Goal: Contribute content: Contribute content

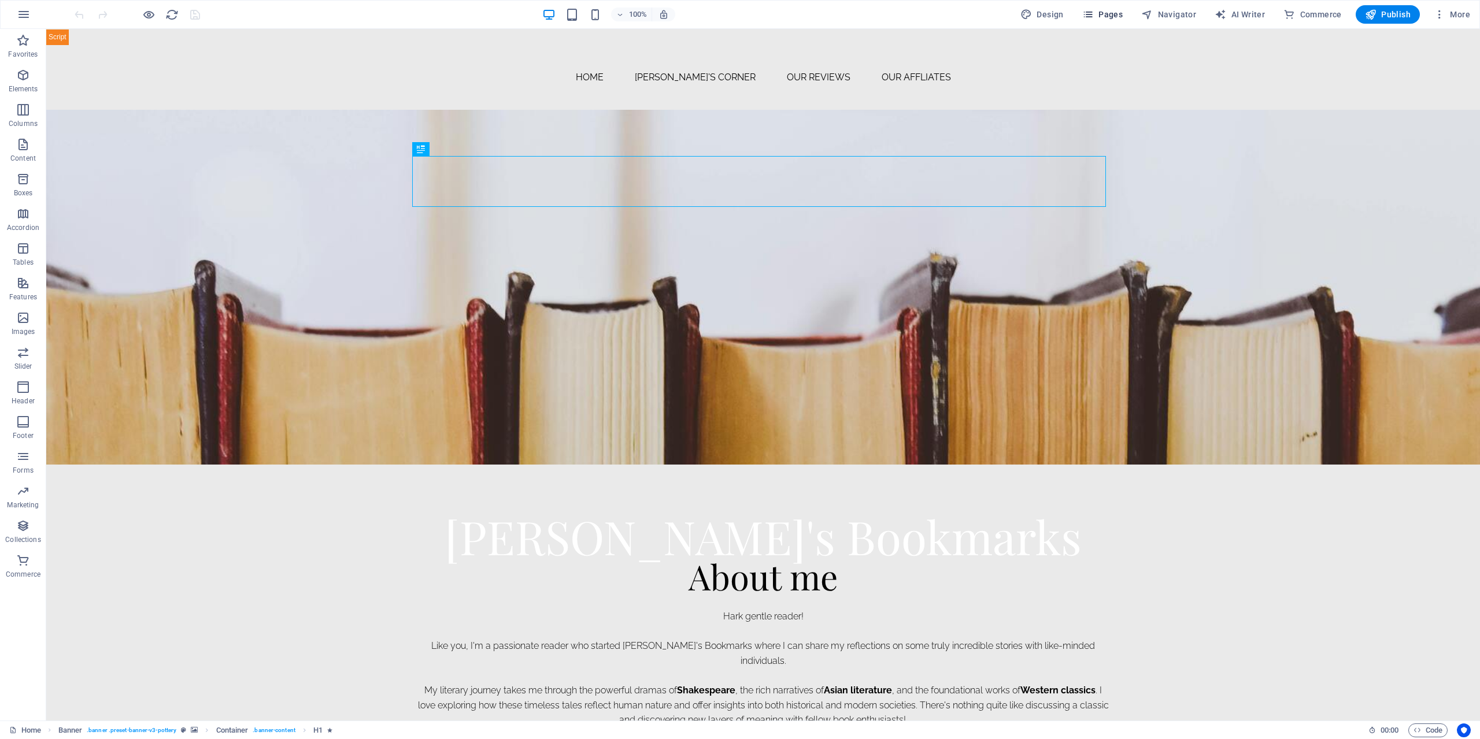
click at [1087, 16] on icon "button" at bounding box center [1088, 15] width 12 height 12
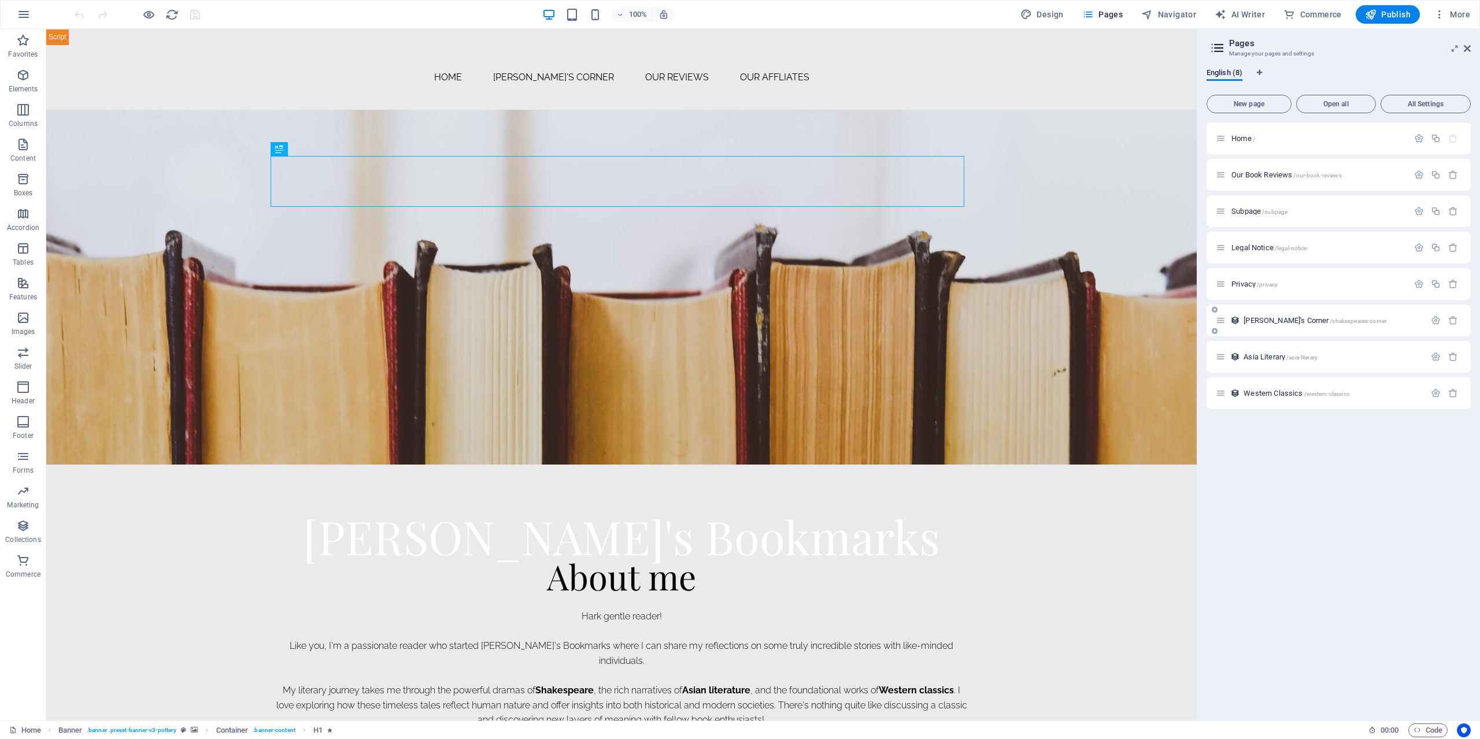
click at [1280, 321] on span "[PERSON_NAME]'s Corner /shakespeares-corner" at bounding box center [1314, 320] width 143 height 9
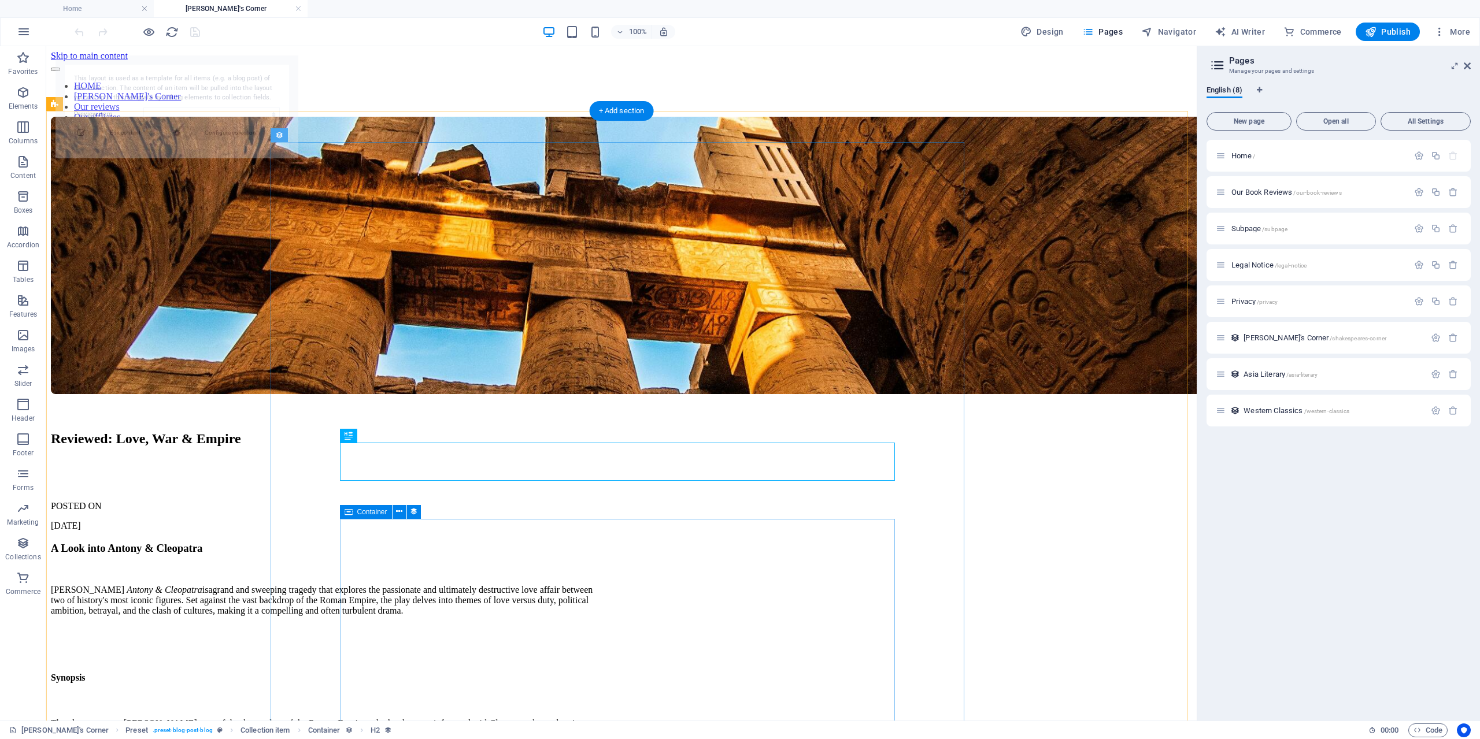
select select "689ae9304bb55be8620485ad"
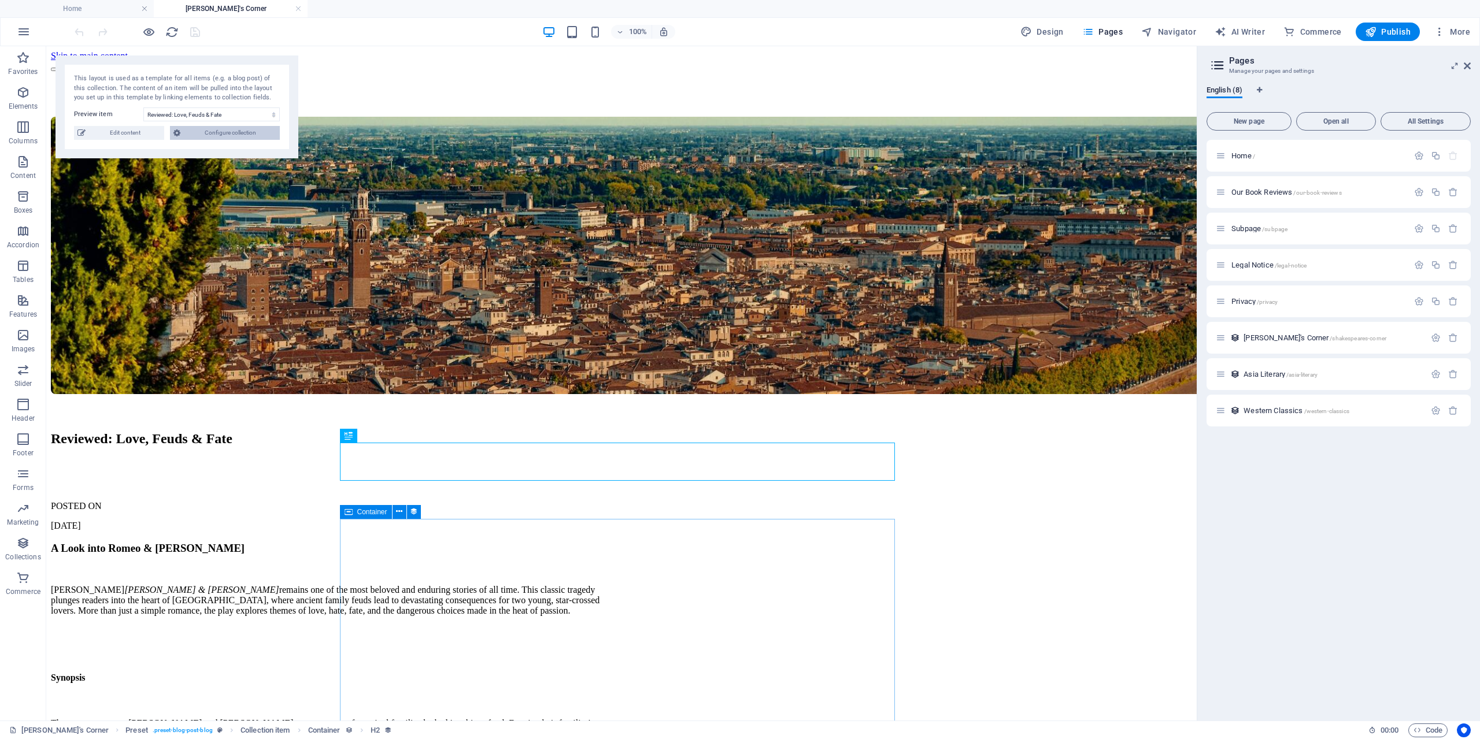
click at [194, 132] on span "Configure collection" at bounding box center [230, 133] width 92 height 14
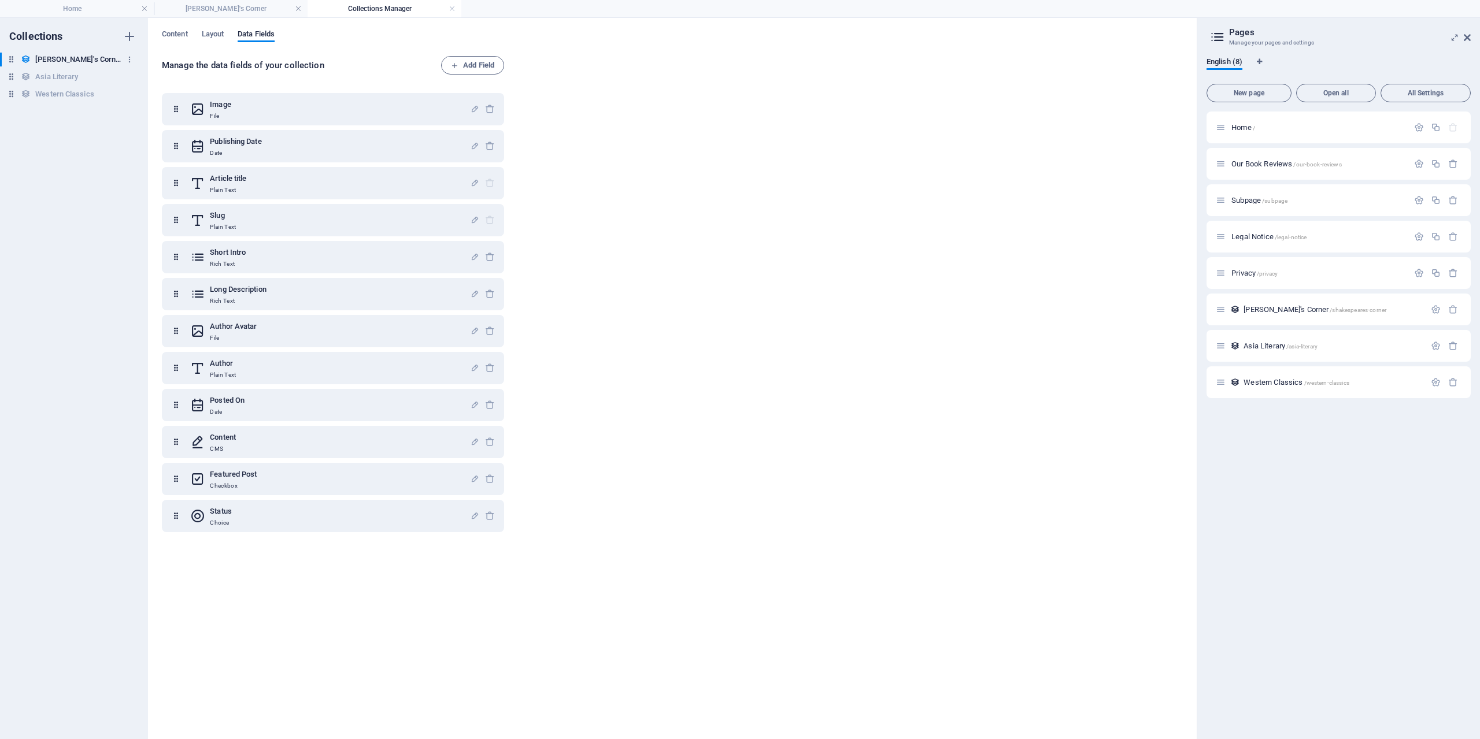
click at [62, 60] on h6 "[PERSON_NAME]'s Corner" at bounding box center [78, 60] width 87 height 14
click at [168, 40] on button "Content" at bounding box center [175, 35] width 26 height 13
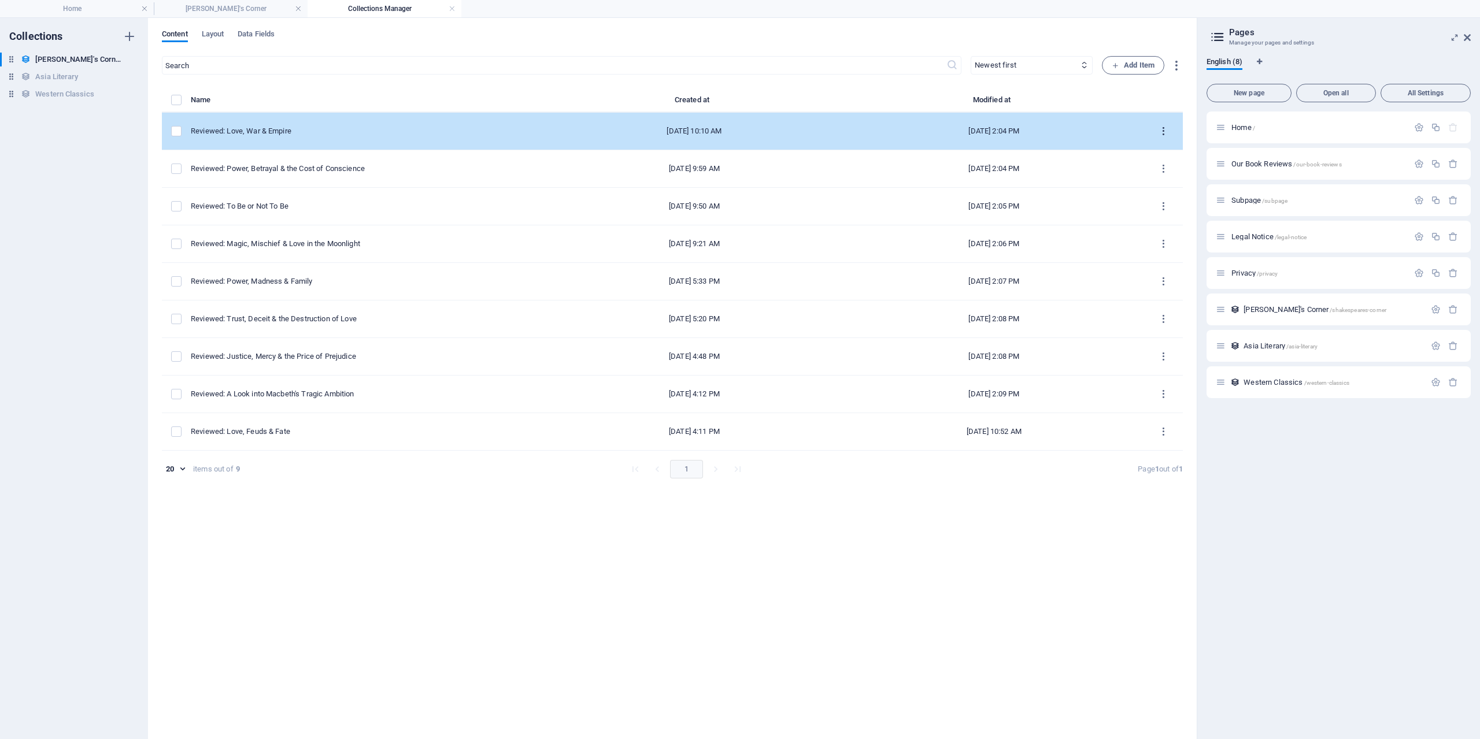
click at [1163, 122] on button "items list" at bounding box center [1163, 131] width 20 height 18
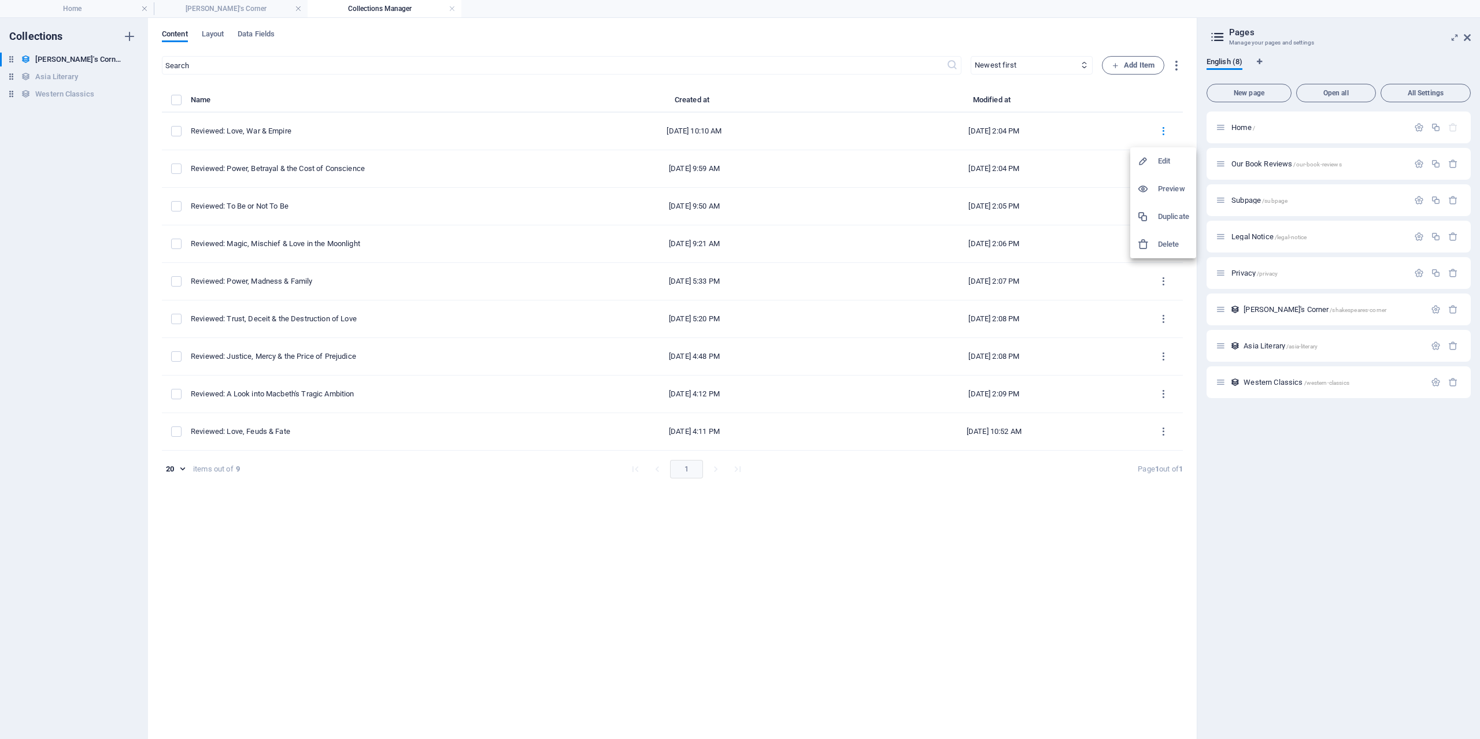
click at [1160, 214] on h6 "Duplicate" at bounding box center [1173, 217] width 31 height 14
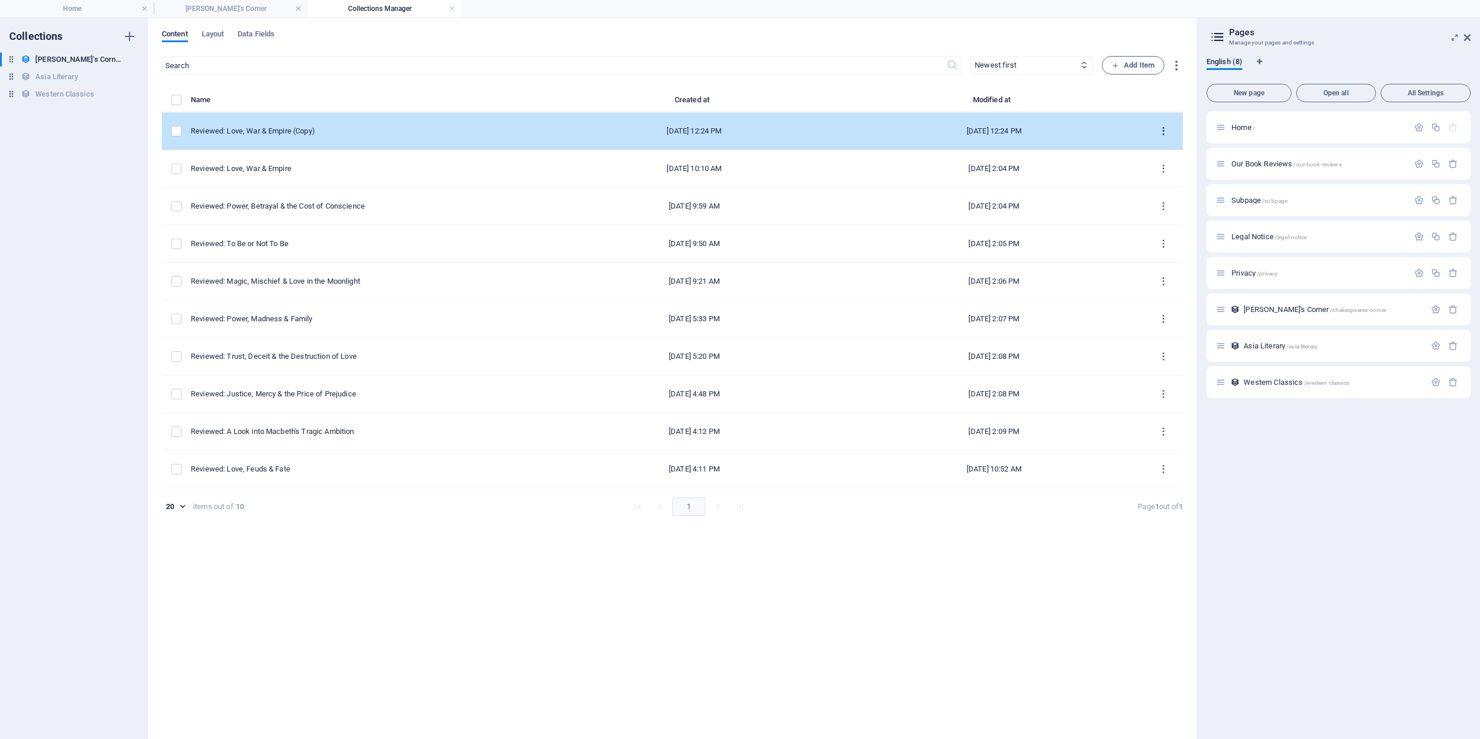
click at [1166, 132] on icon "items list" at bounding box center [1163, 131] width 11 height 11
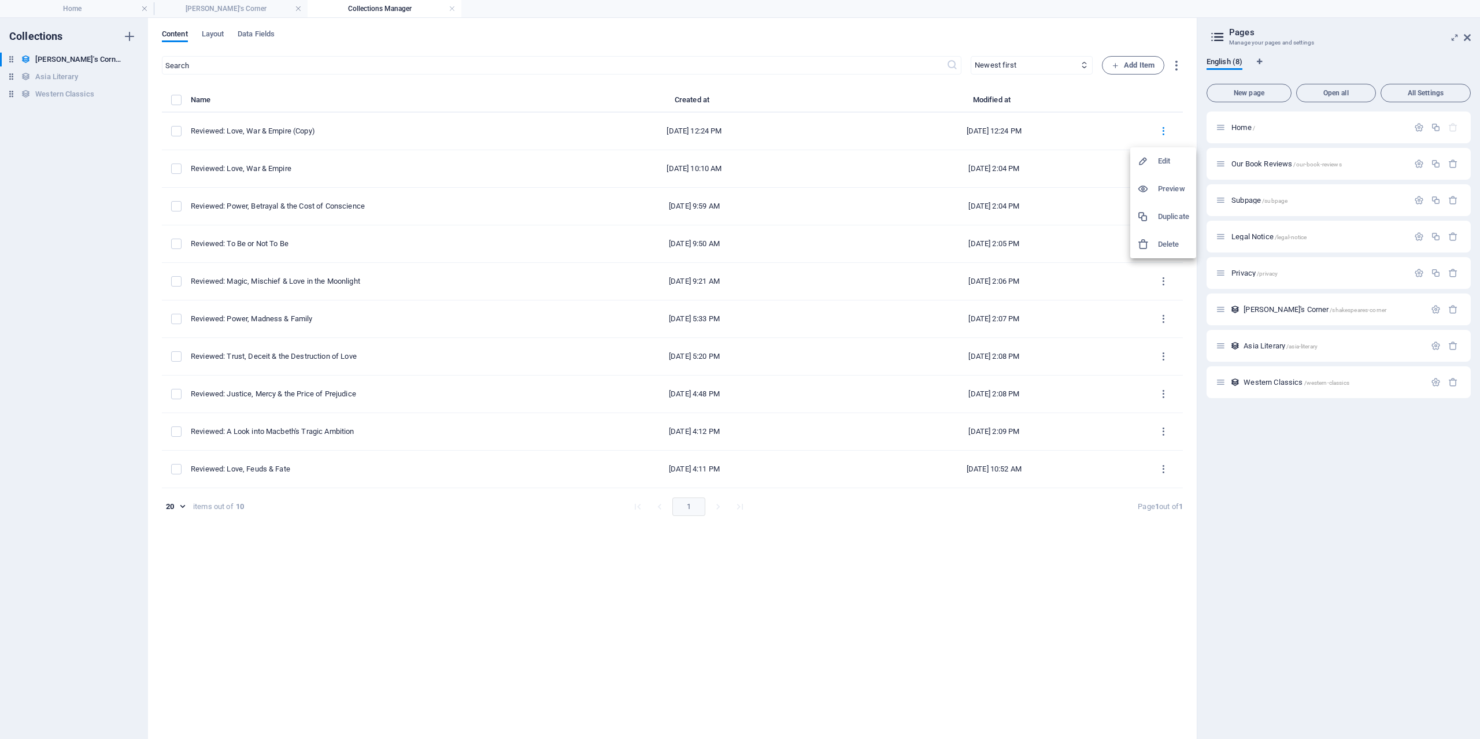
click at [1153, 160] on div at bounding box center [1147, 161] width 21 height 12
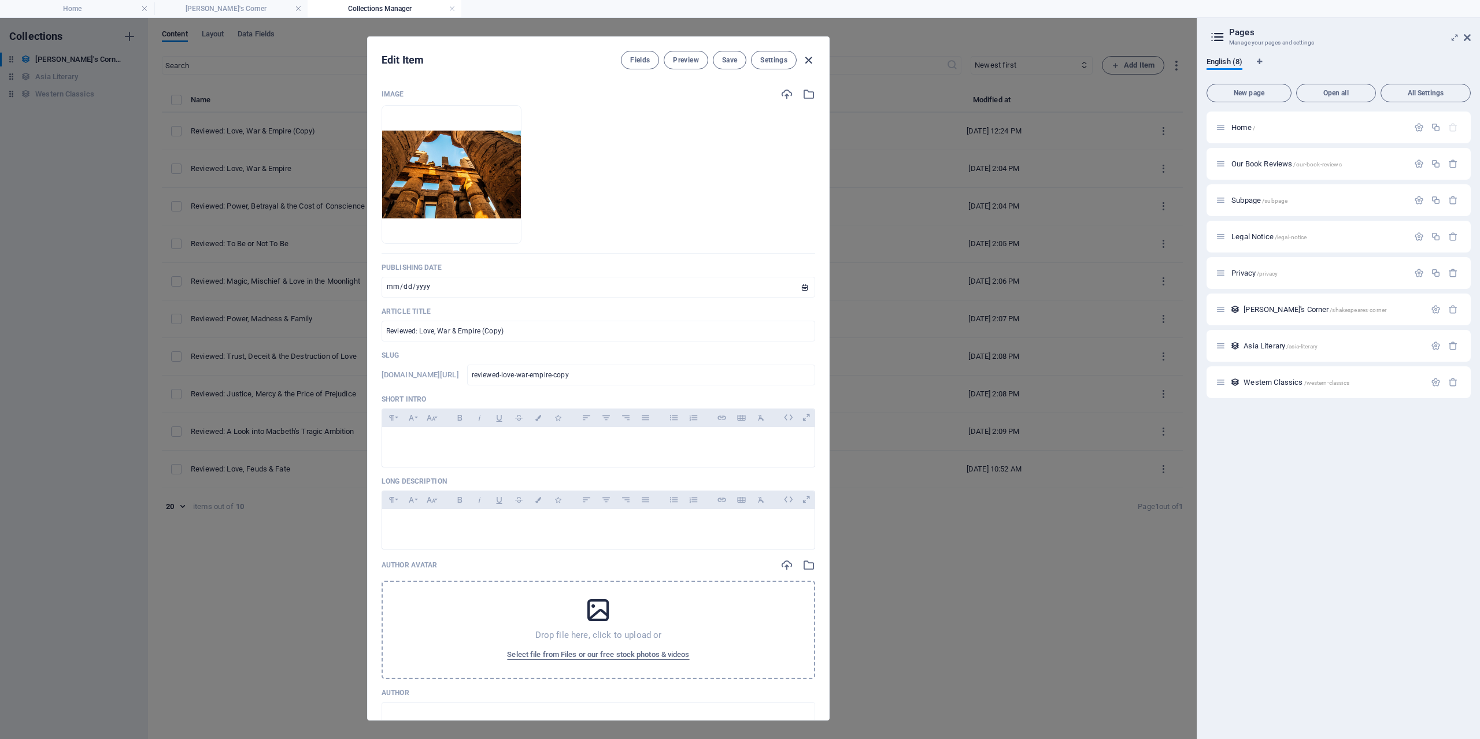
click at [813, 62] on icon "button" at bounding box center [808, 60] width 13 height 13
type input "[DATE]"
type input "reviewed-love-war-empire-copy"
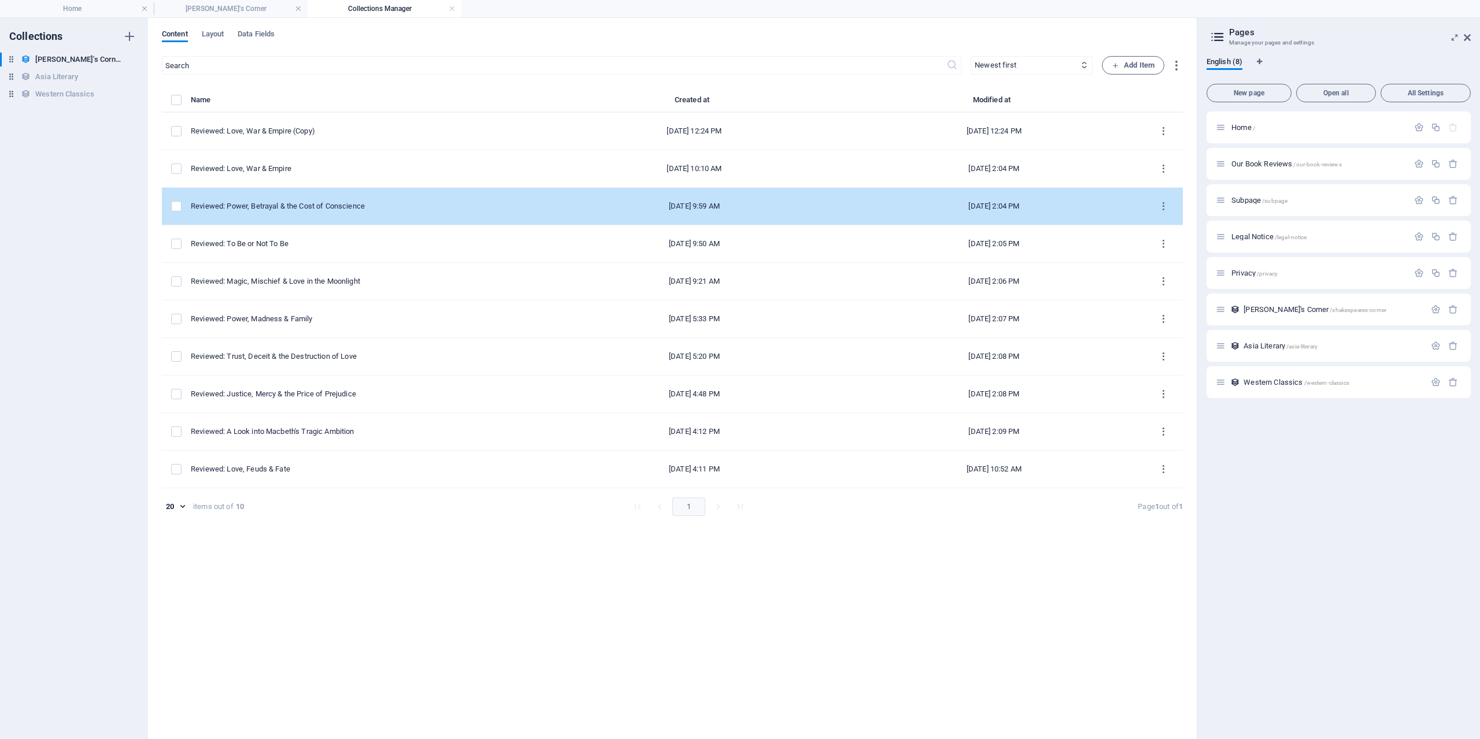
click at [379, 205] on div "Reviewed: Power, Betrayal & the Cost of Conscience" at bounding box center [363, 206] width 344 height 10
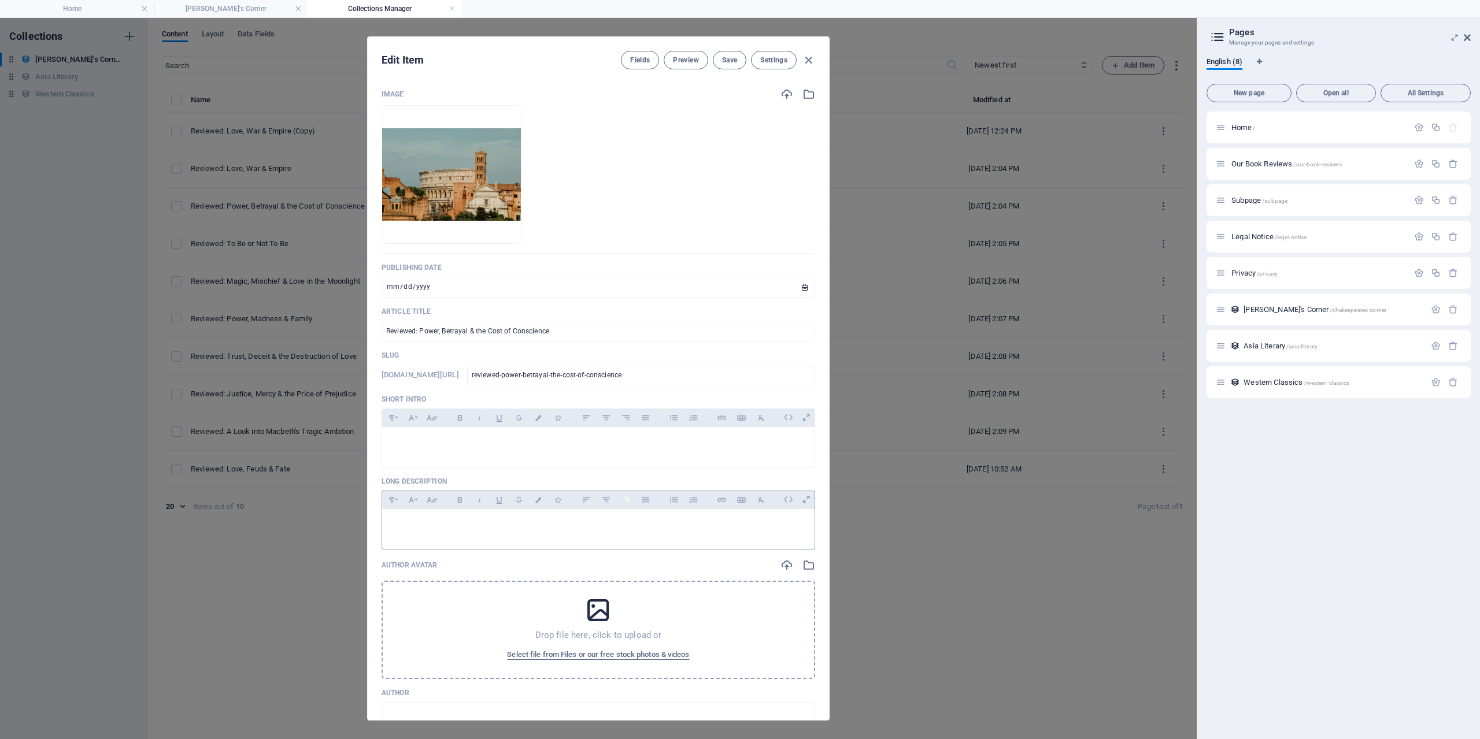
scroll to position [347, 0]
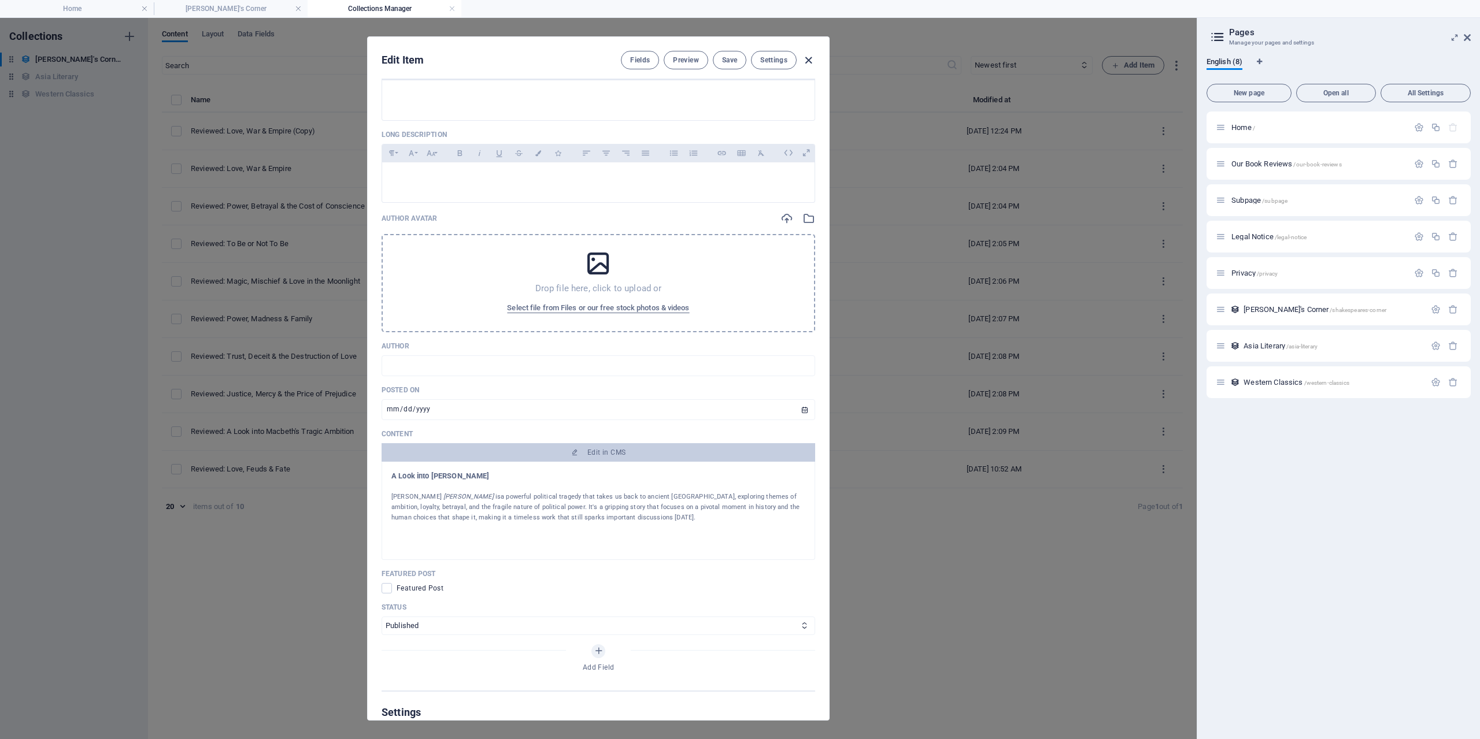
click at [808, 60] on icon "button" at bounding box center [808, 60] width 13 height 13
type input "[DATE]"
type input "reviewed-power-betrayal-the-cost-of-conscience"
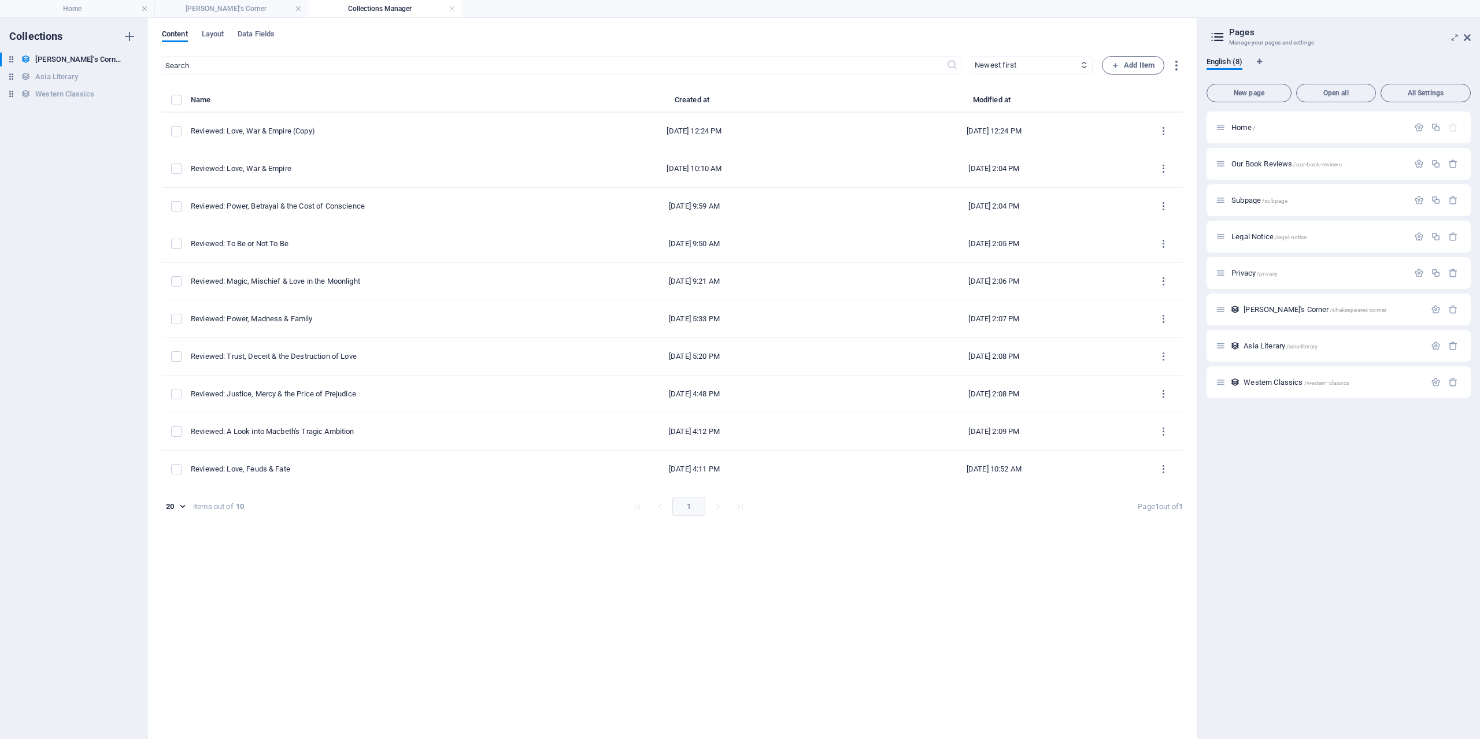
scroll to position [0, 0]
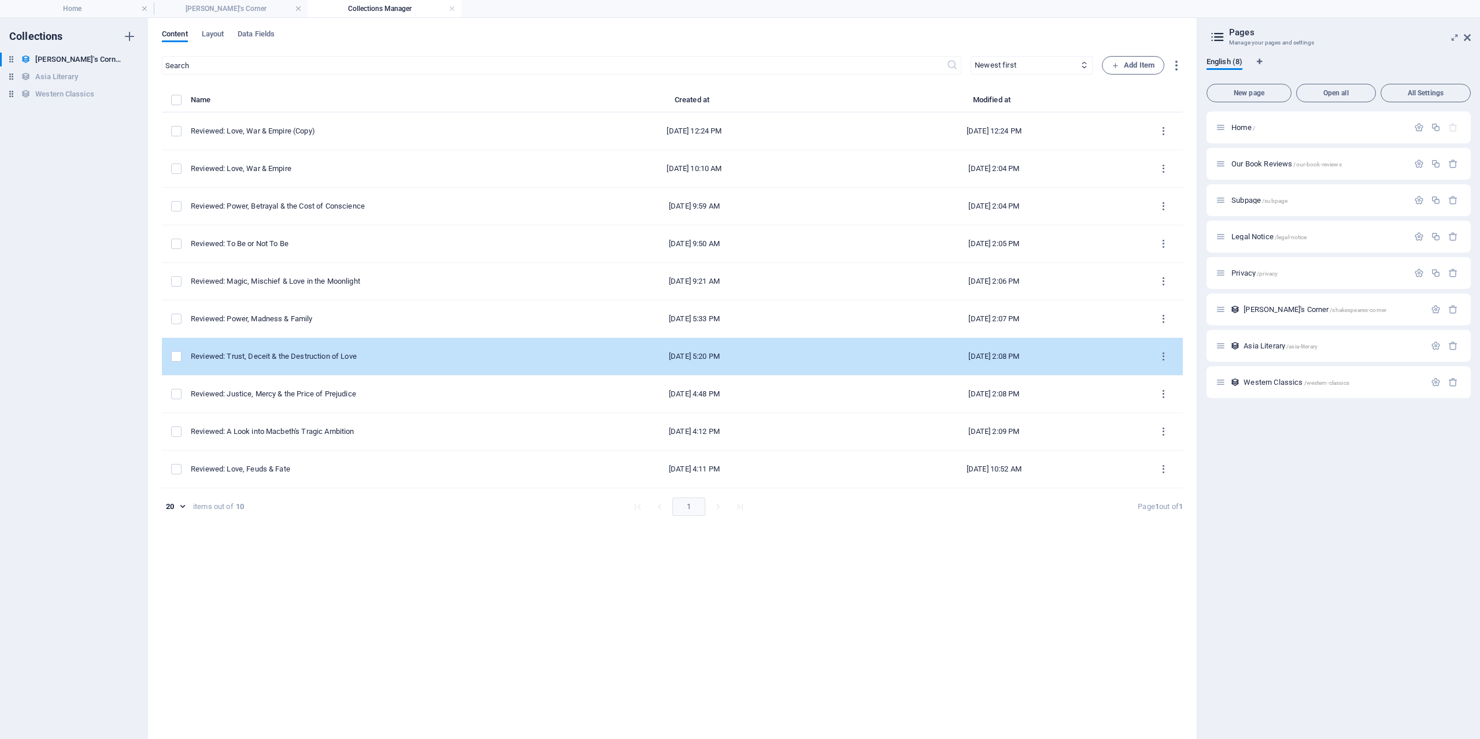
click at [338, 354] on div "Reviewed: Trust, Deceit & the Destruction of Love" at bounding box center [363, 356] width 344 height 10
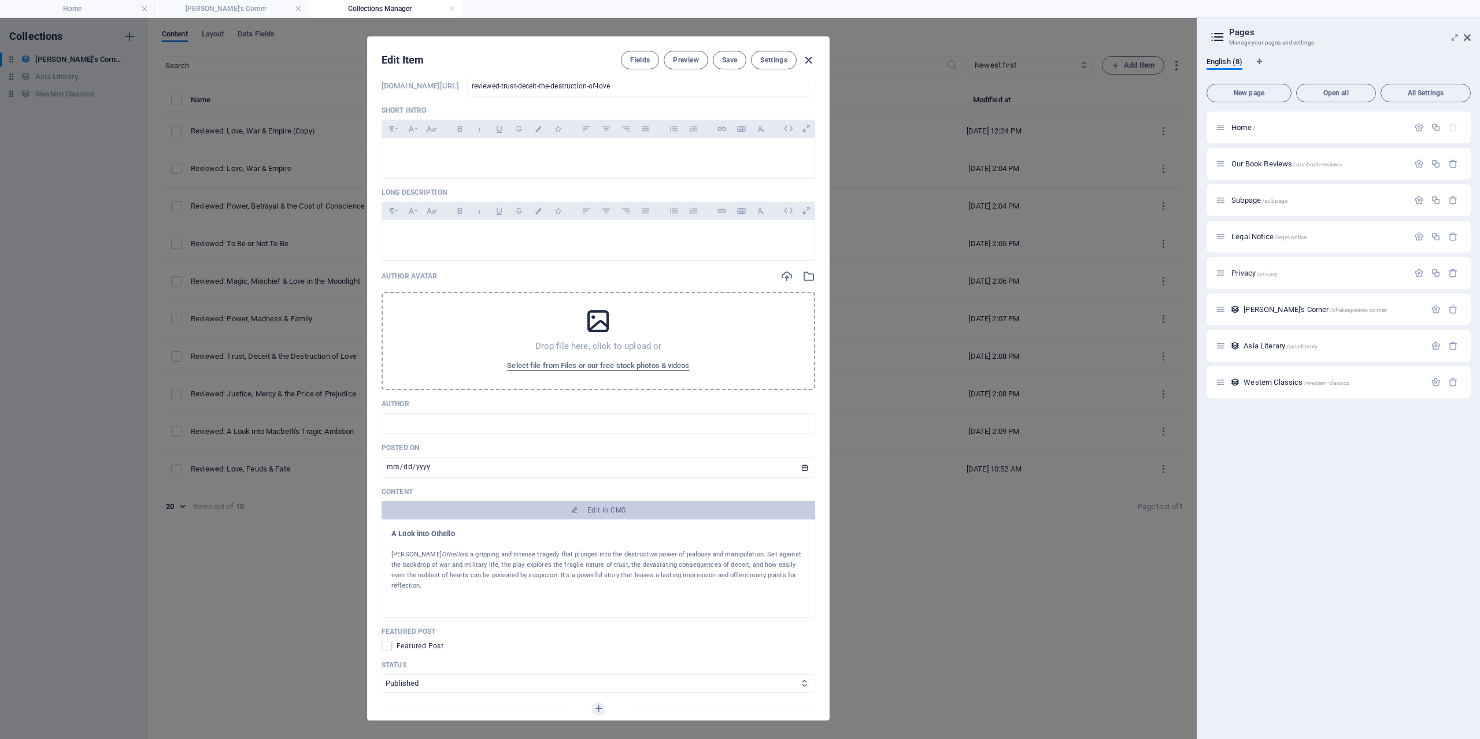
click at [807, 57] on icon "button" at bounding box center [808, 60] width 13 height 13
type input "[DATE]"
type input "reviewed-trust-deceit-the-destruction-of-love"
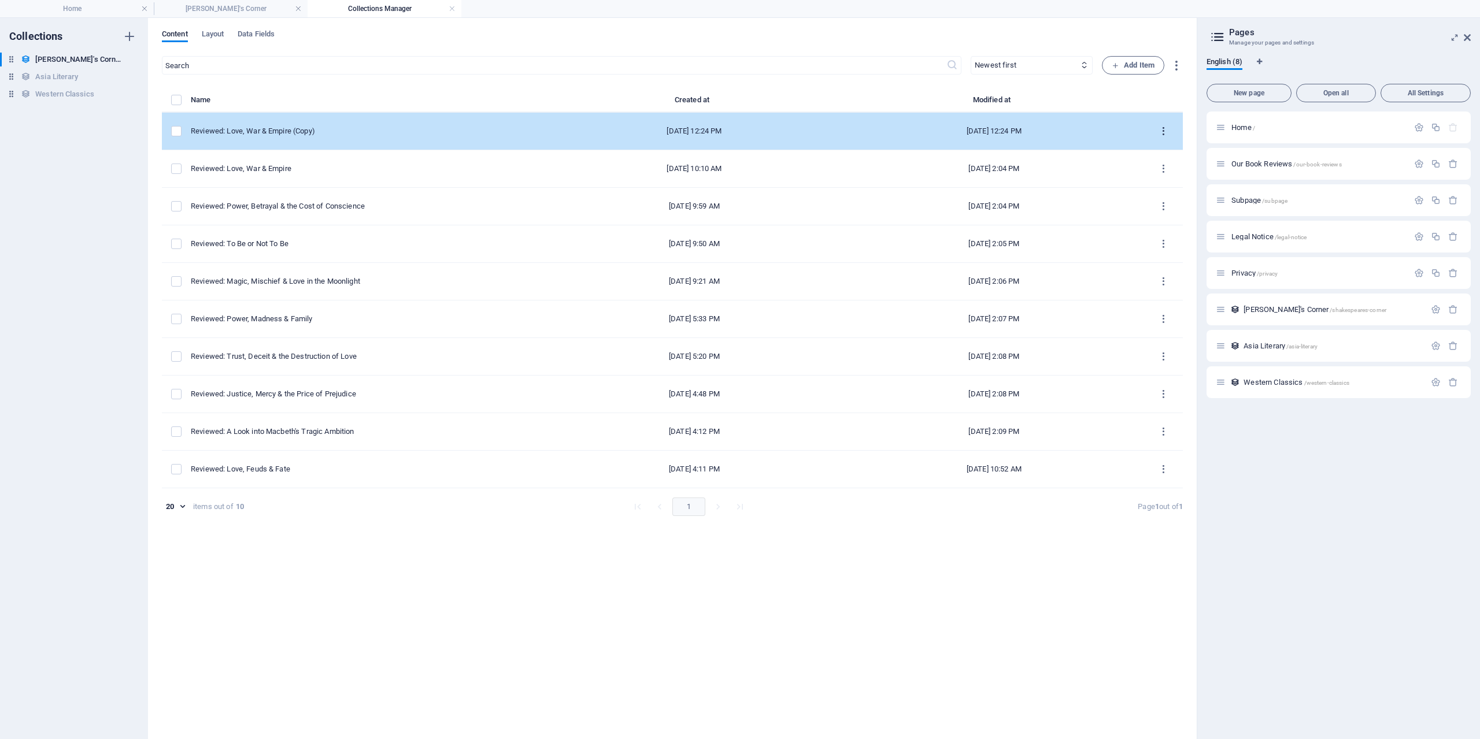
click at [1166, 132] on icon "items list" at bounding box center [1163, 131] width 11 height 11
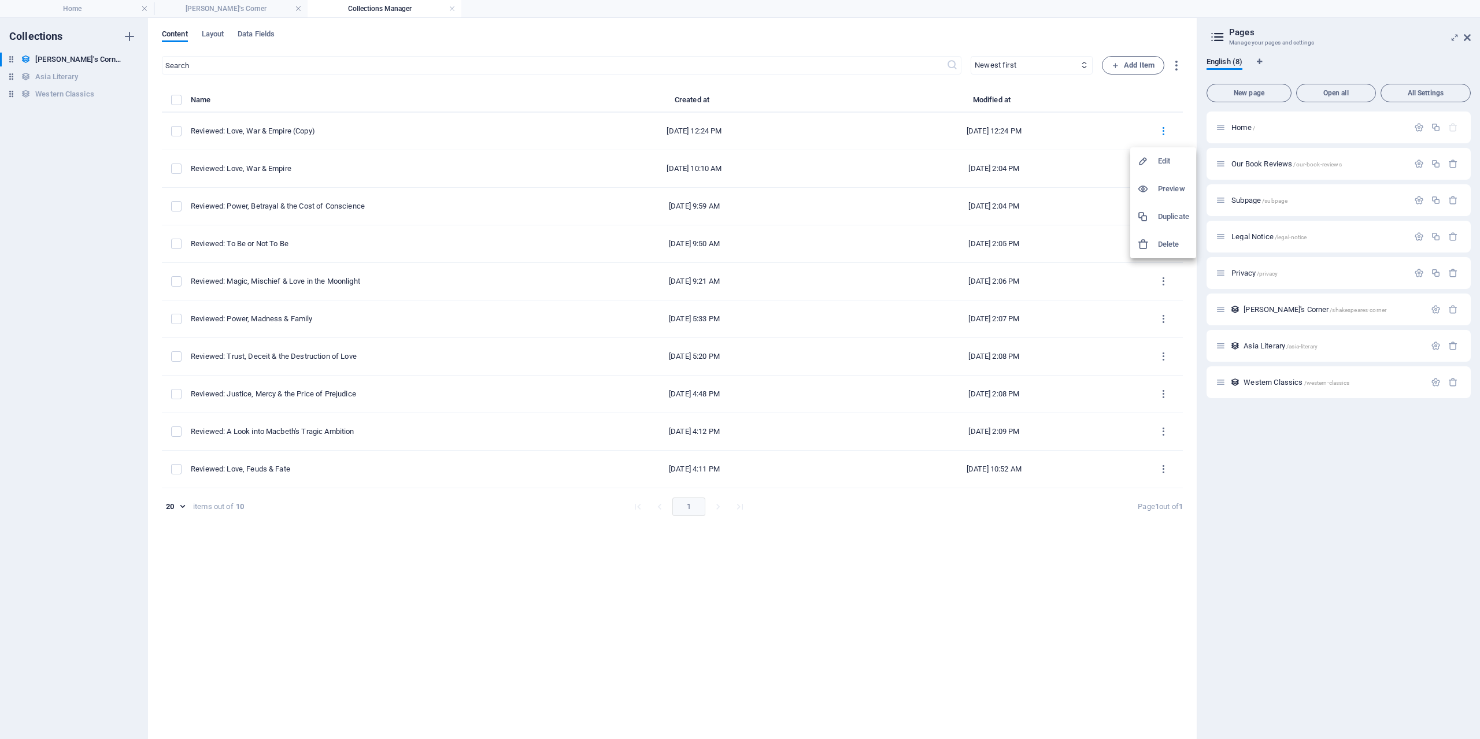
click at [1159, 240] on h6 "Delete" at bounding box center [1173, 245] width 31 height 14
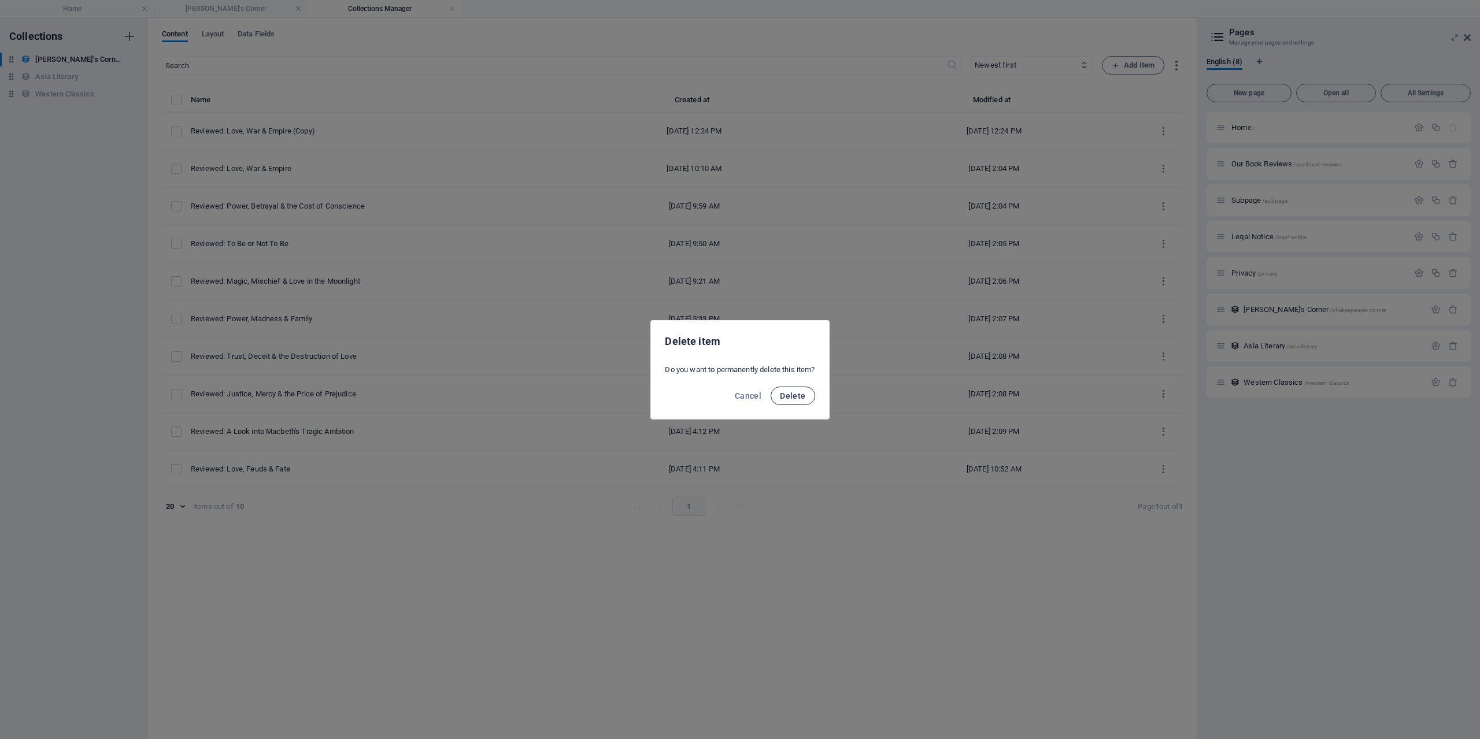
click at [787, 396] on span "Delete" at bounding box center [792, 395] width 25 height 9
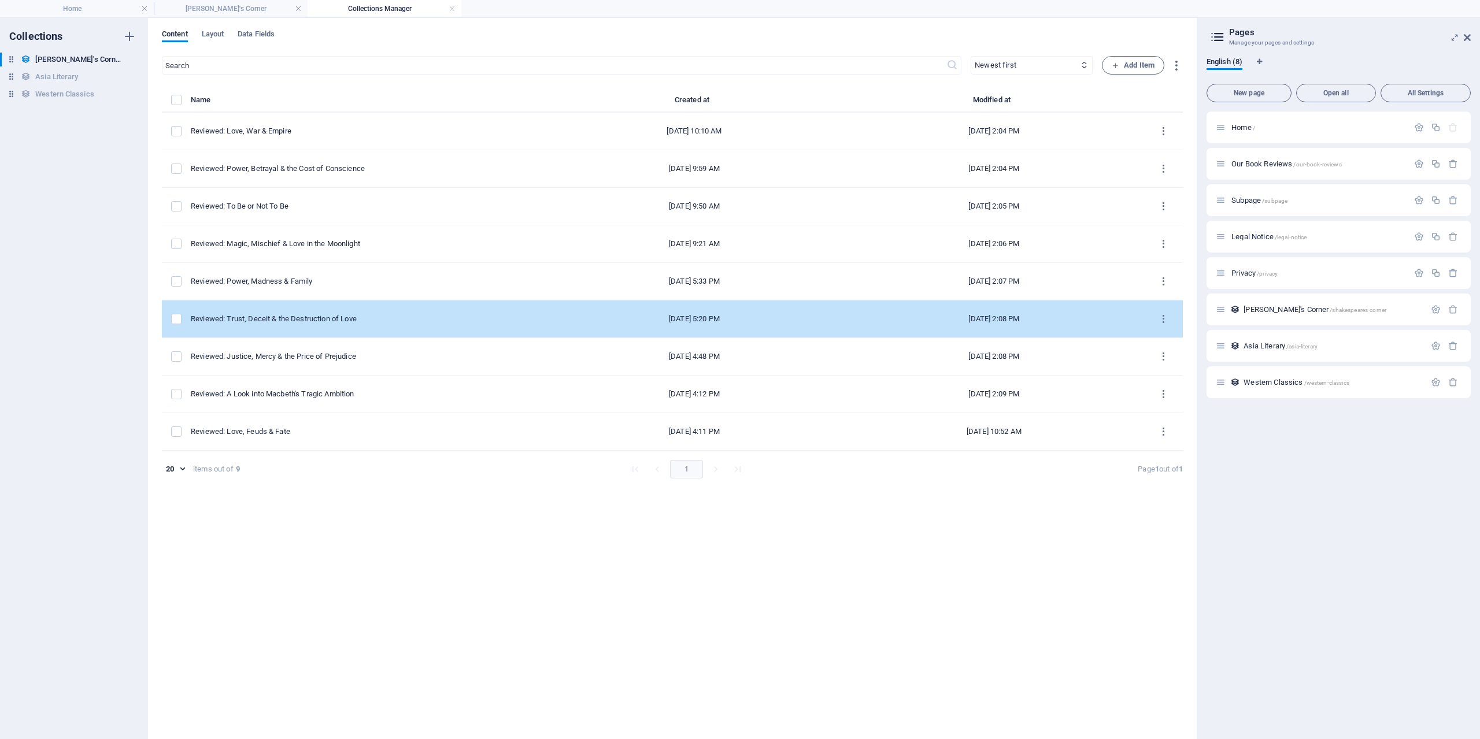
click at [342, 317] on div "Reviewed: Trust, Deceit & the Destruction of Love" at bounding box center [363, 319] width 344 height 10
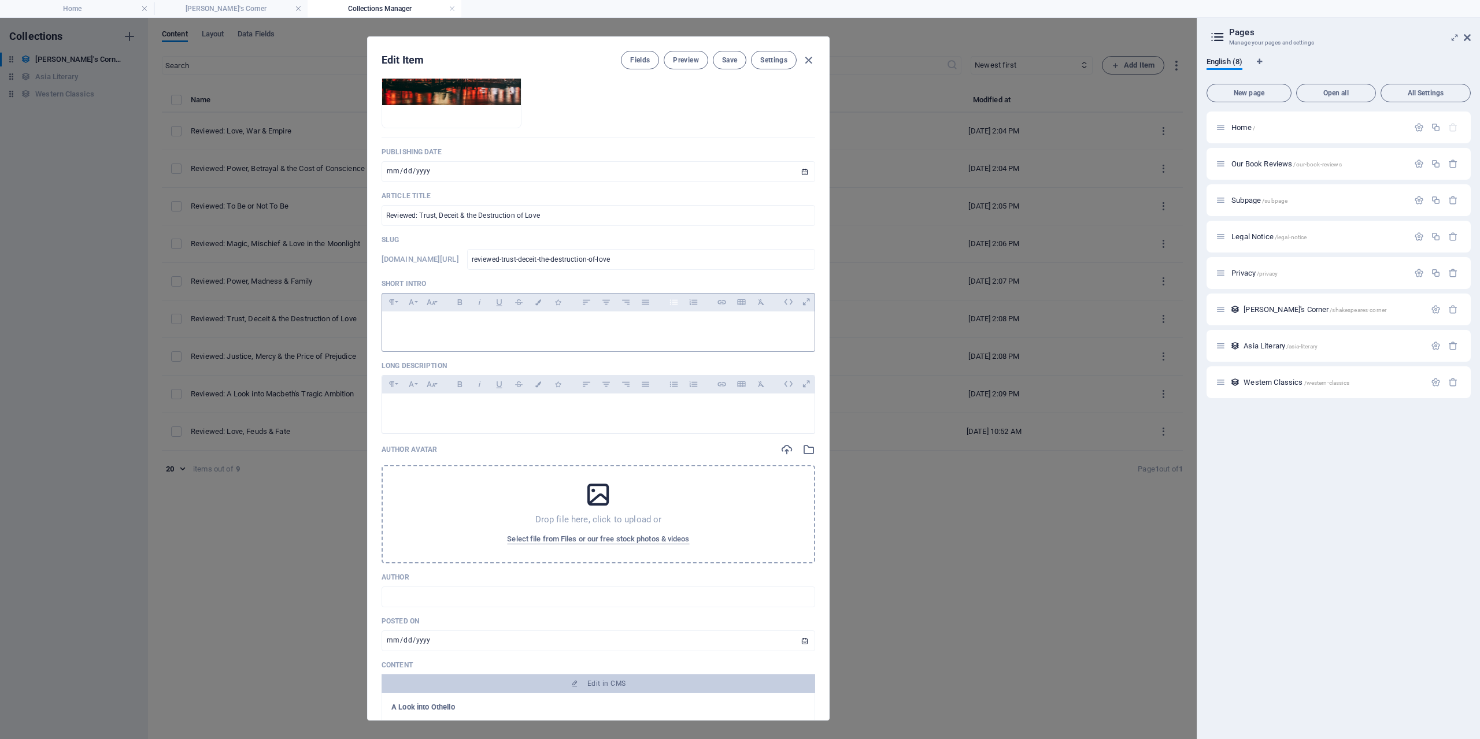
scroll to position [231, 0]
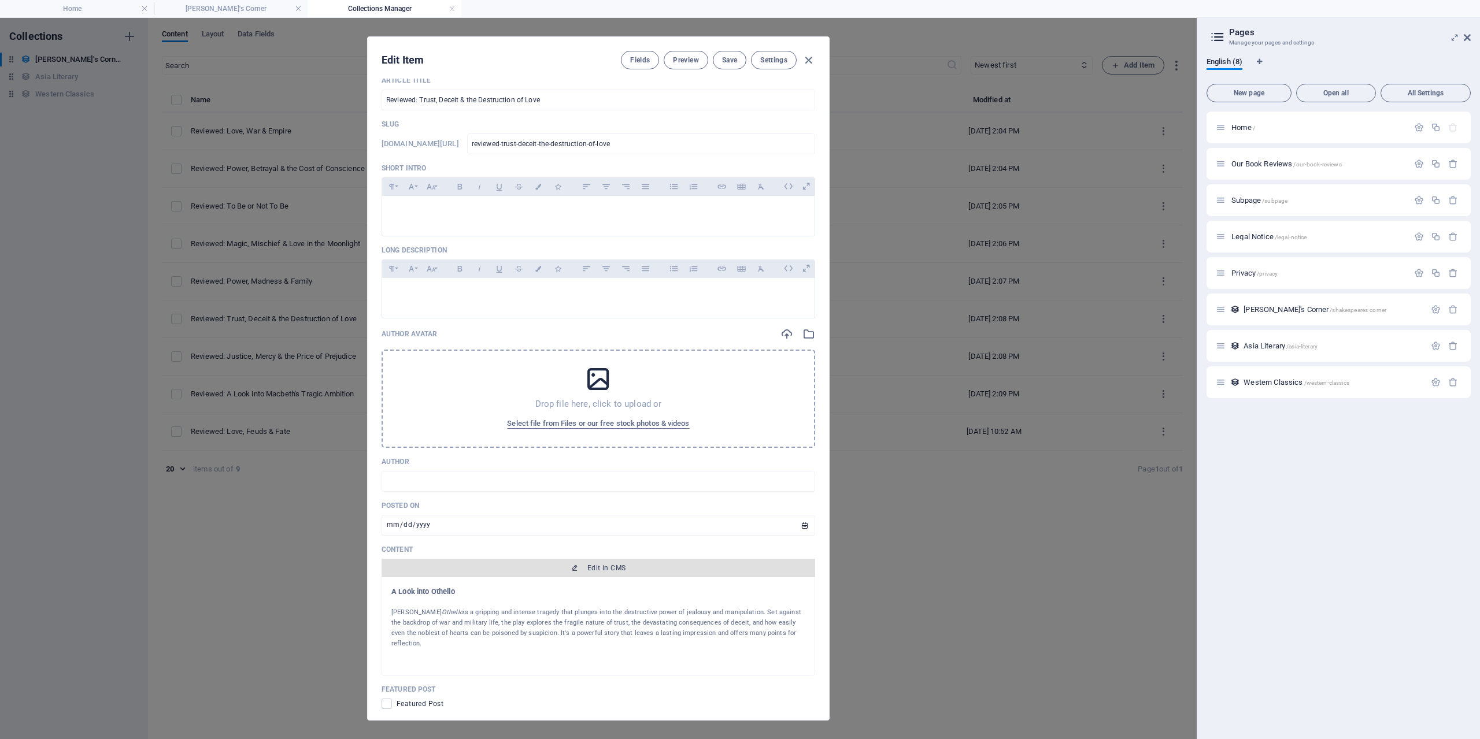
click at [613, 567] on span "Edit in CMS" at bounding box center [606, 567] width 38 height 9
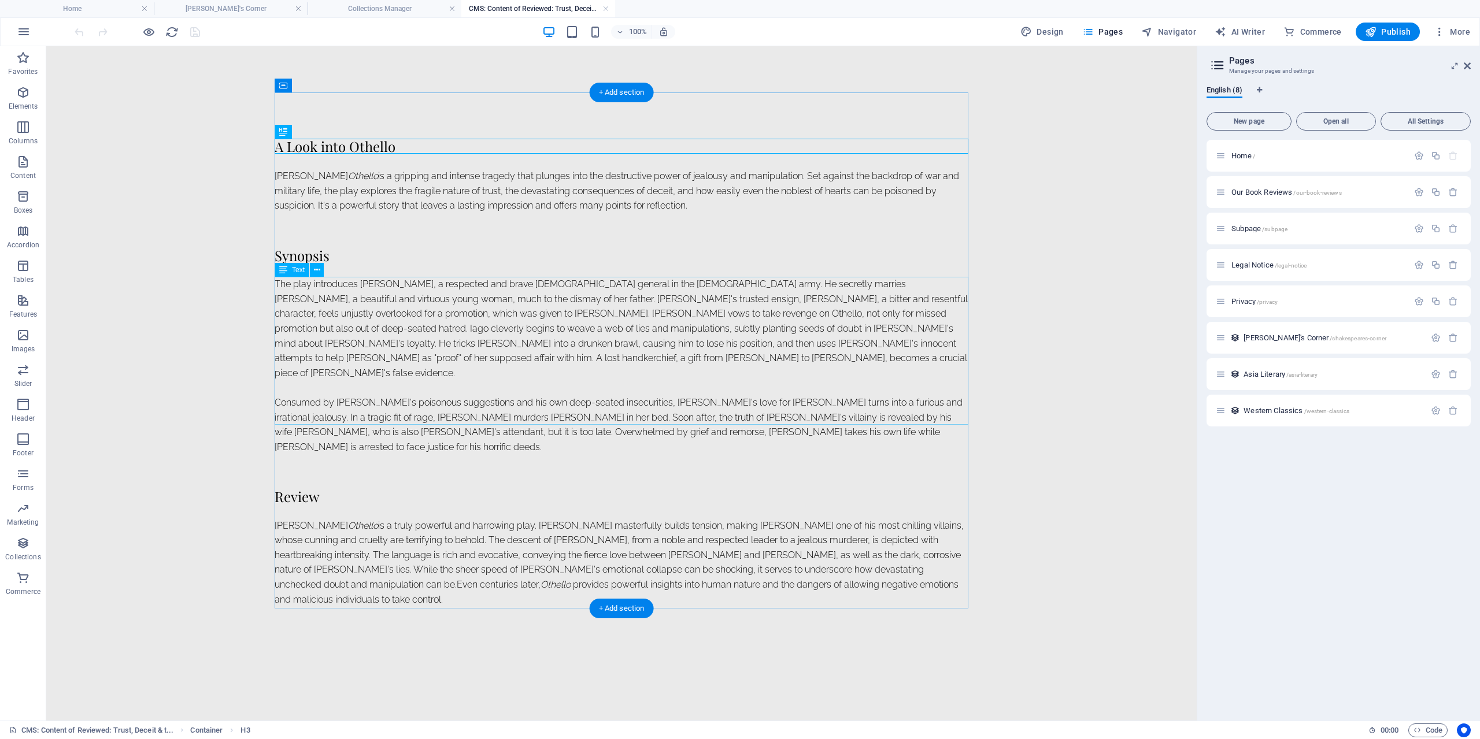
scroll to position [0, 0]
click at [390, 8] on h4 "Collections Manager" at bounding box center [384, 8] width 154 height 13
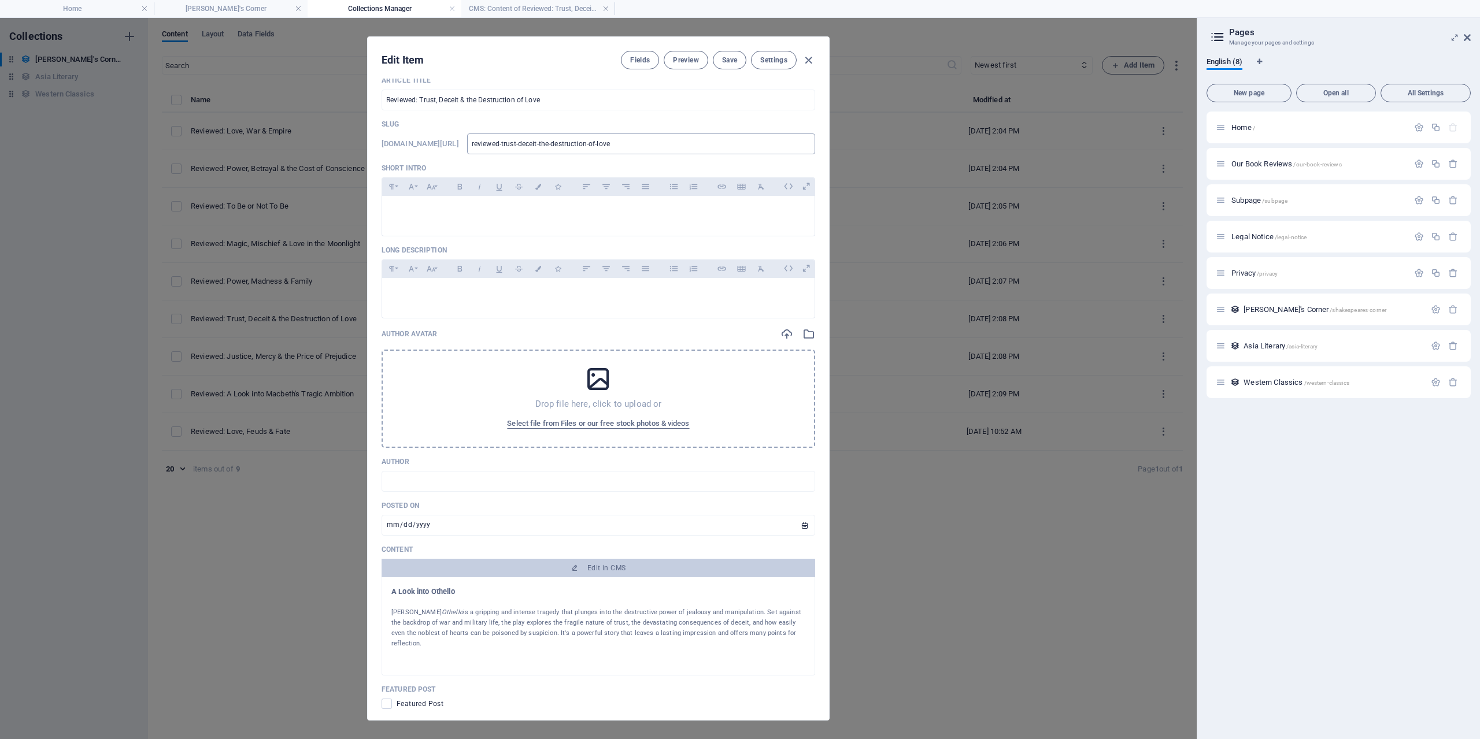
scroll to position [116, 0]
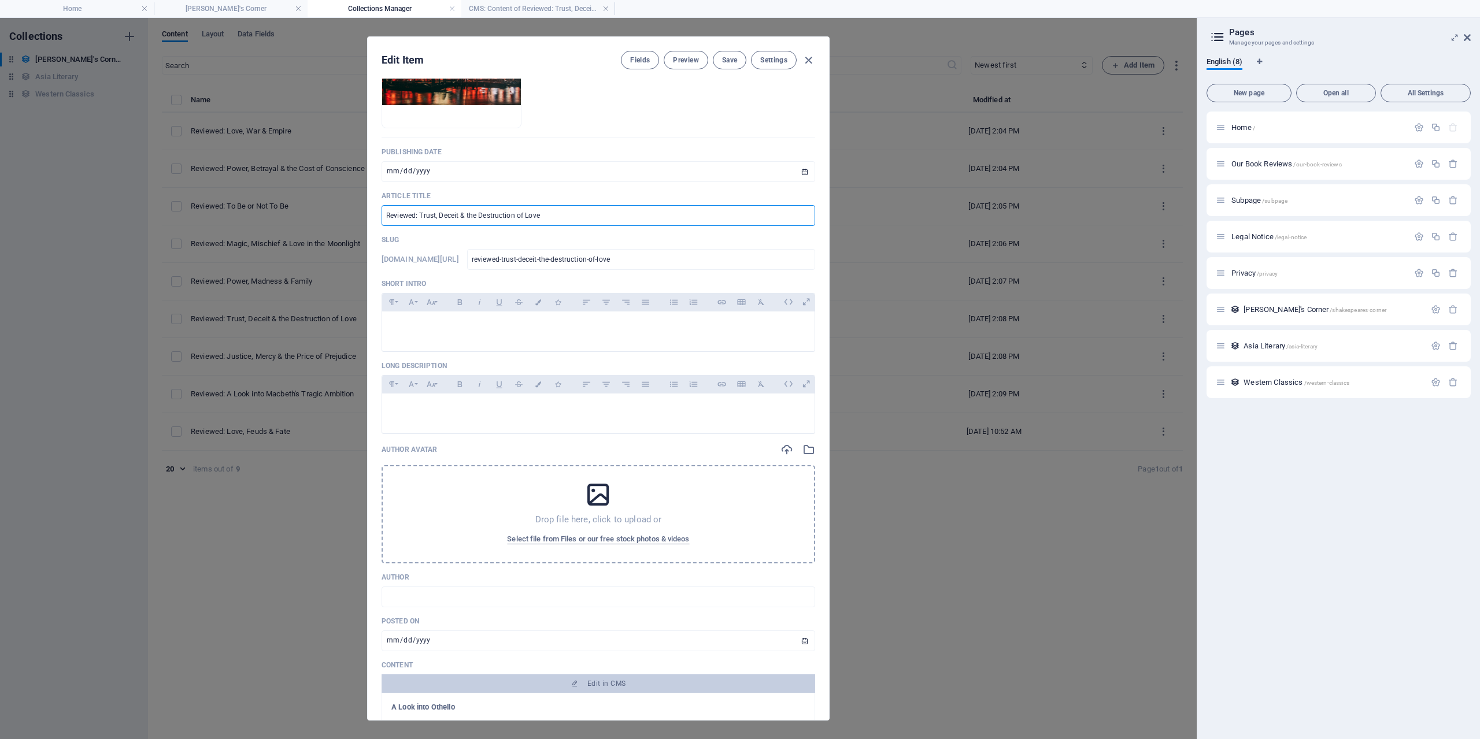
drag, startPoint x: 418, startPoint y: 214, endPoint x: 600, endPoint y: 214, distance: 182.0
click at [600, 214] on input "Reviewed: Trust, Deceit & the Destruction of Love" at bounding box center [597, 215] width 433 height 21
type input "Reviewed: A"
type input "reviewed-a"
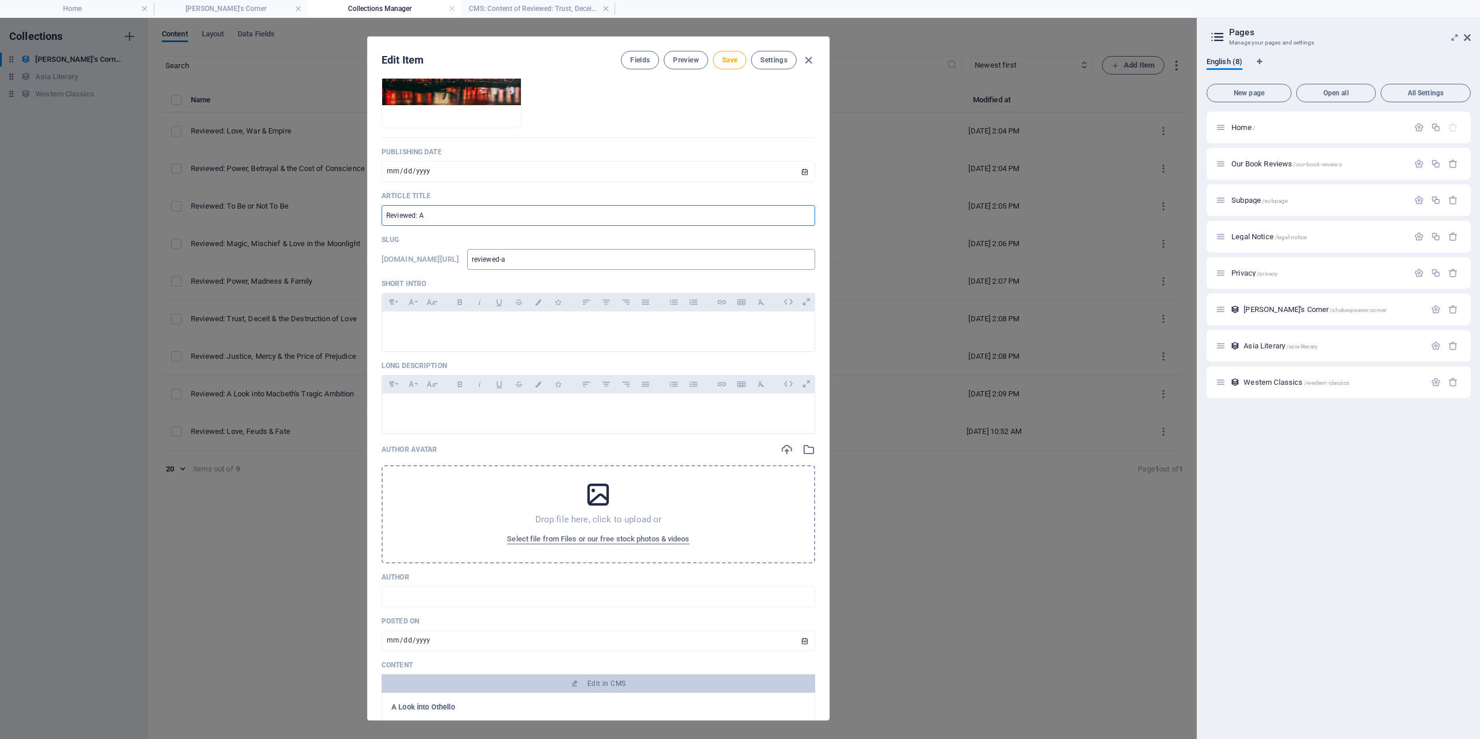
type input "Reviewed: A T"
type input "reviewed-a-t"
type input "Reviewed: A Ti"
type input "reviewed-a-ti"
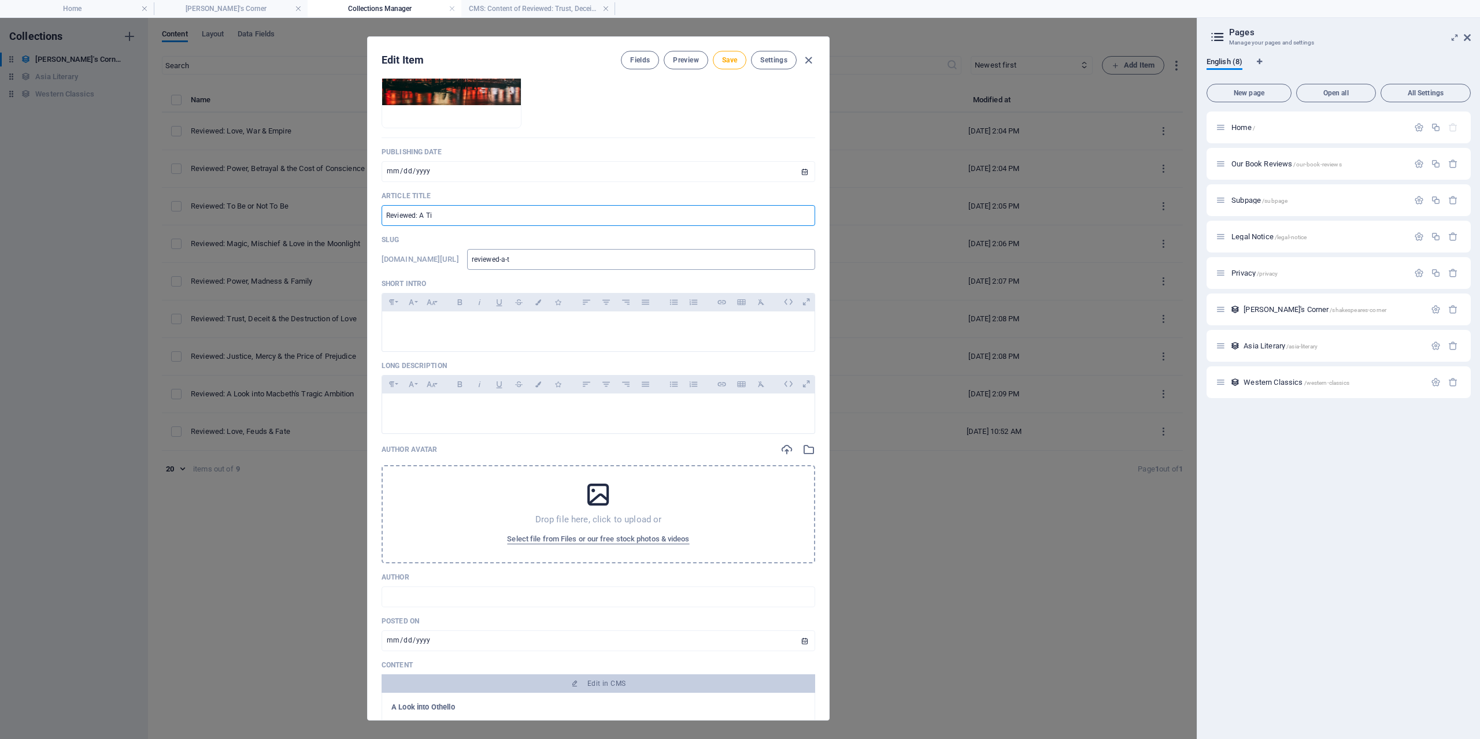
type input "reviewed-a-ti"
type input "Reviewed: A [PERSON_NAME]"
type input "reviewed-a-[PERSON_NAME]"
type input "Reviewed: A Time"
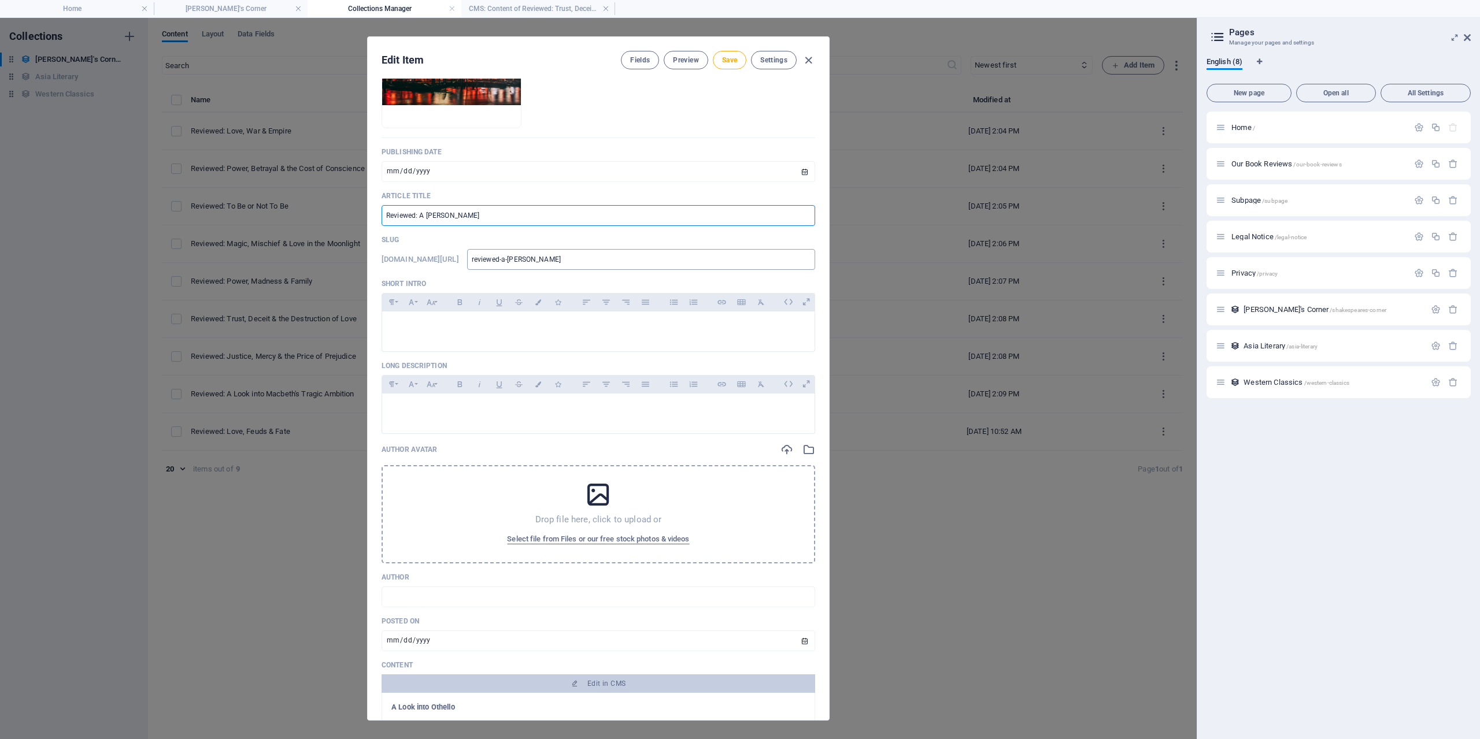
type input "reviewed-a-time"
type input "Reviewed: A Timel"
type input "reviewed-a-timel"
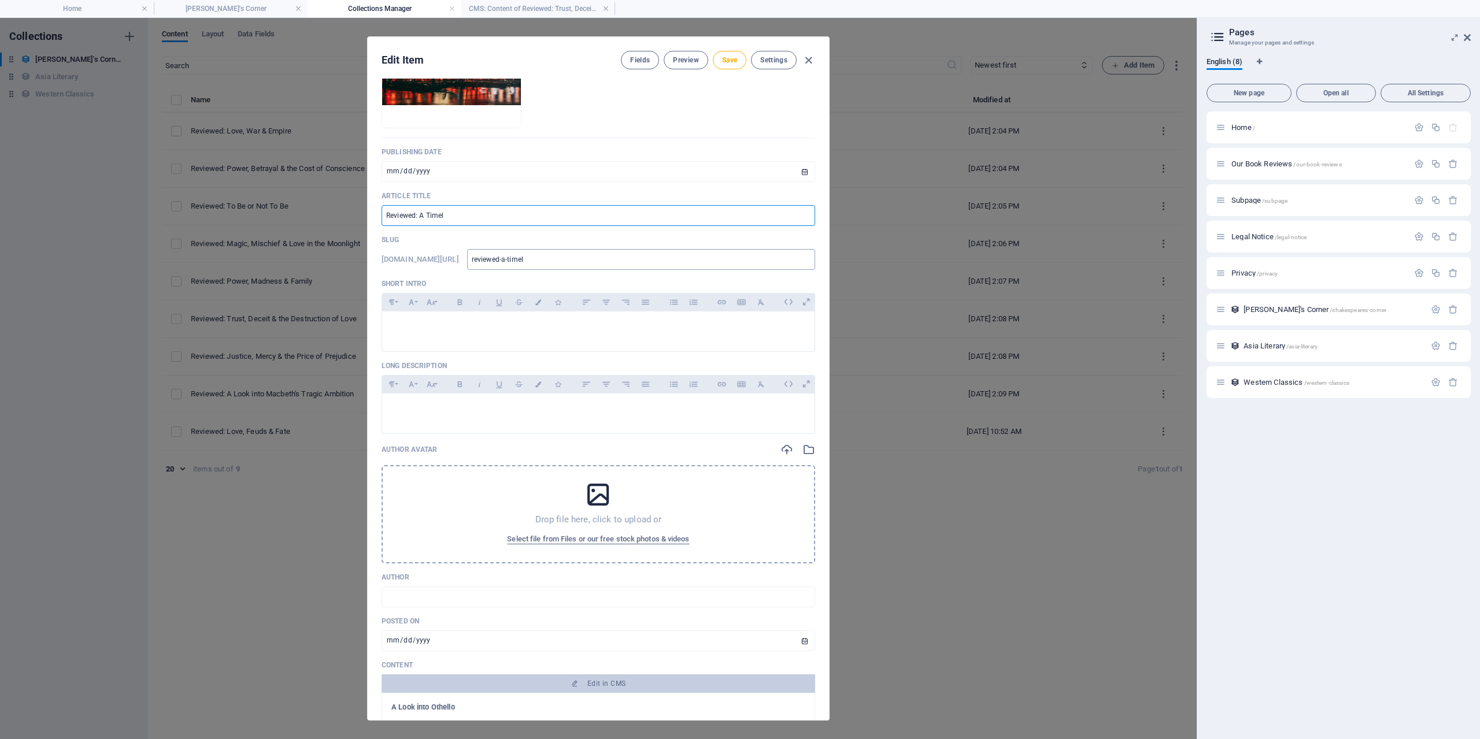
type input "Reviewed: A Timele"
type input "reviewed-a-timele"
type input "Reviewed: A Timeles"
type input "reviewed-a-timeles"
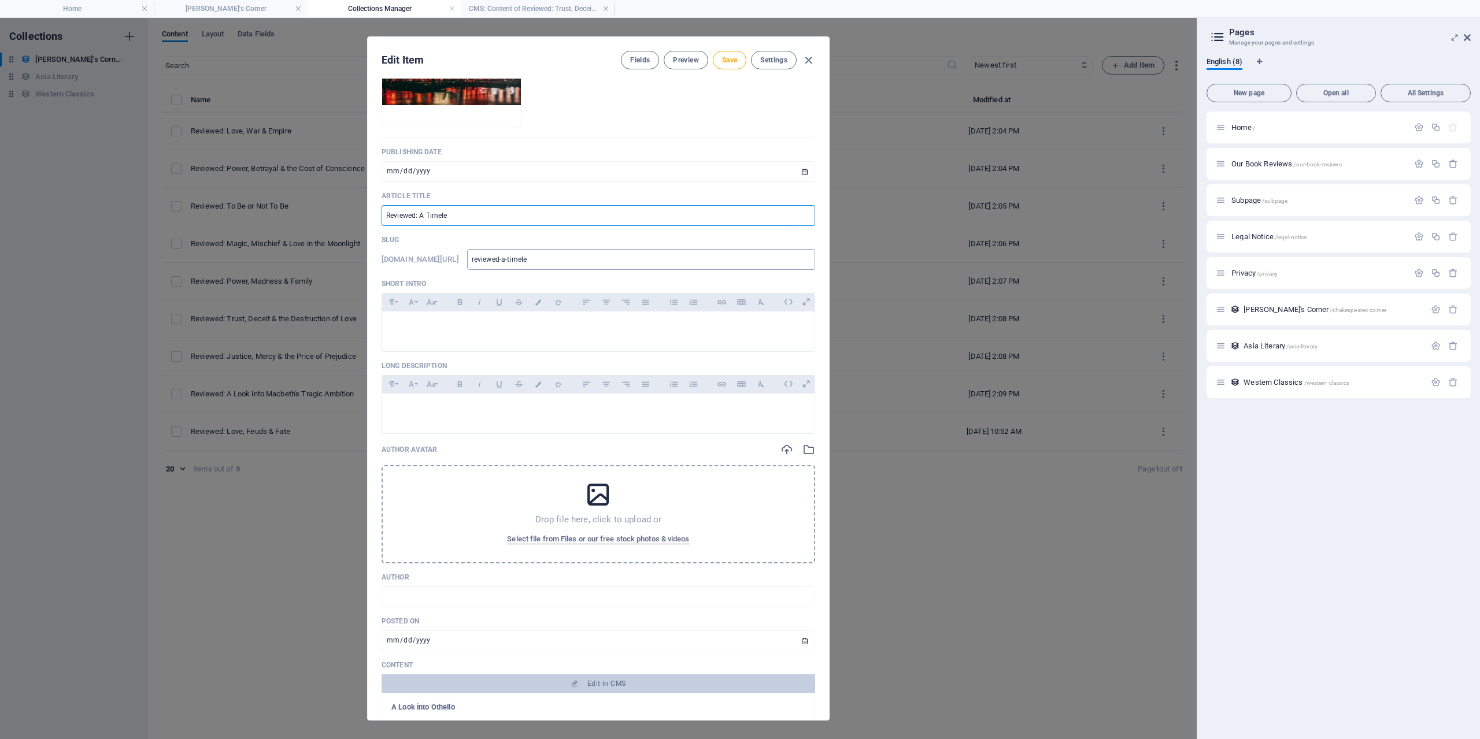
type input "reviewed-a-timeles"
type input "Reviewed: A Timeless"
type input "reviewed-a-timeless"
type input "Reviewed: A Timeless S"
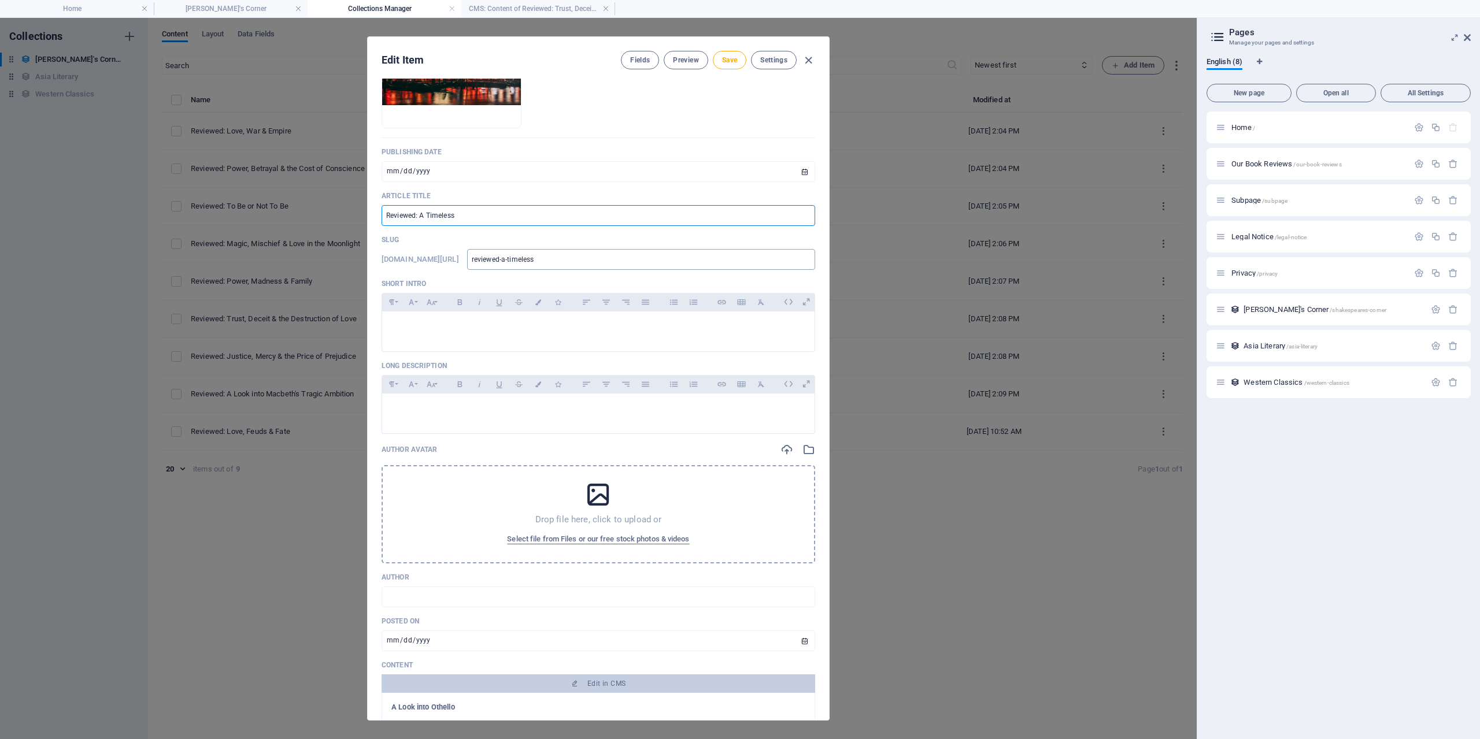
type input "reviewed-a-timeless-s"
type input "Reviewed: A Timeless St"
type input "reviewed-a-timeless-st"
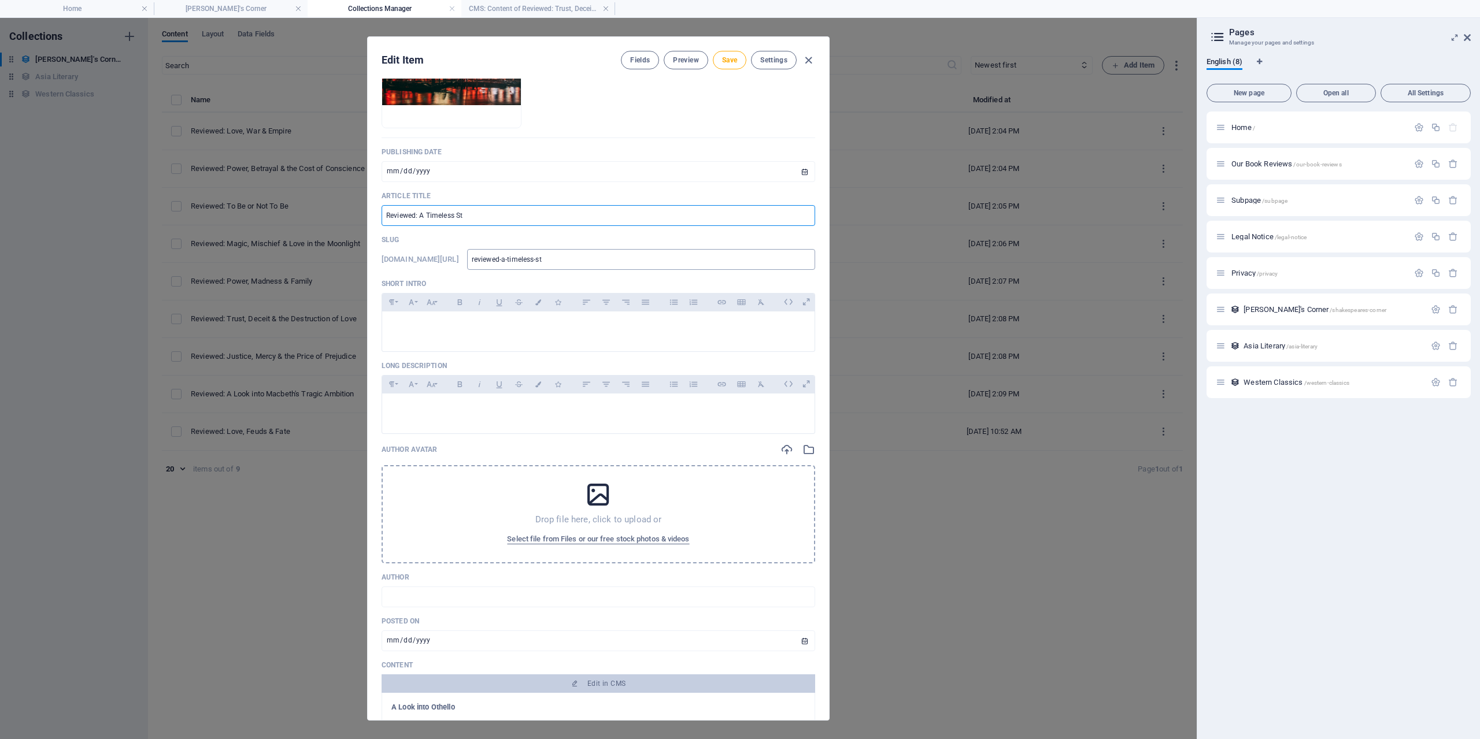
type input "Reviewed: A Timeless Stu"
type input "reviewed-a-timeless-stu"
type input "Reviewed: A Timeless Stud"
type input "reviewed-a-timeless-stud"
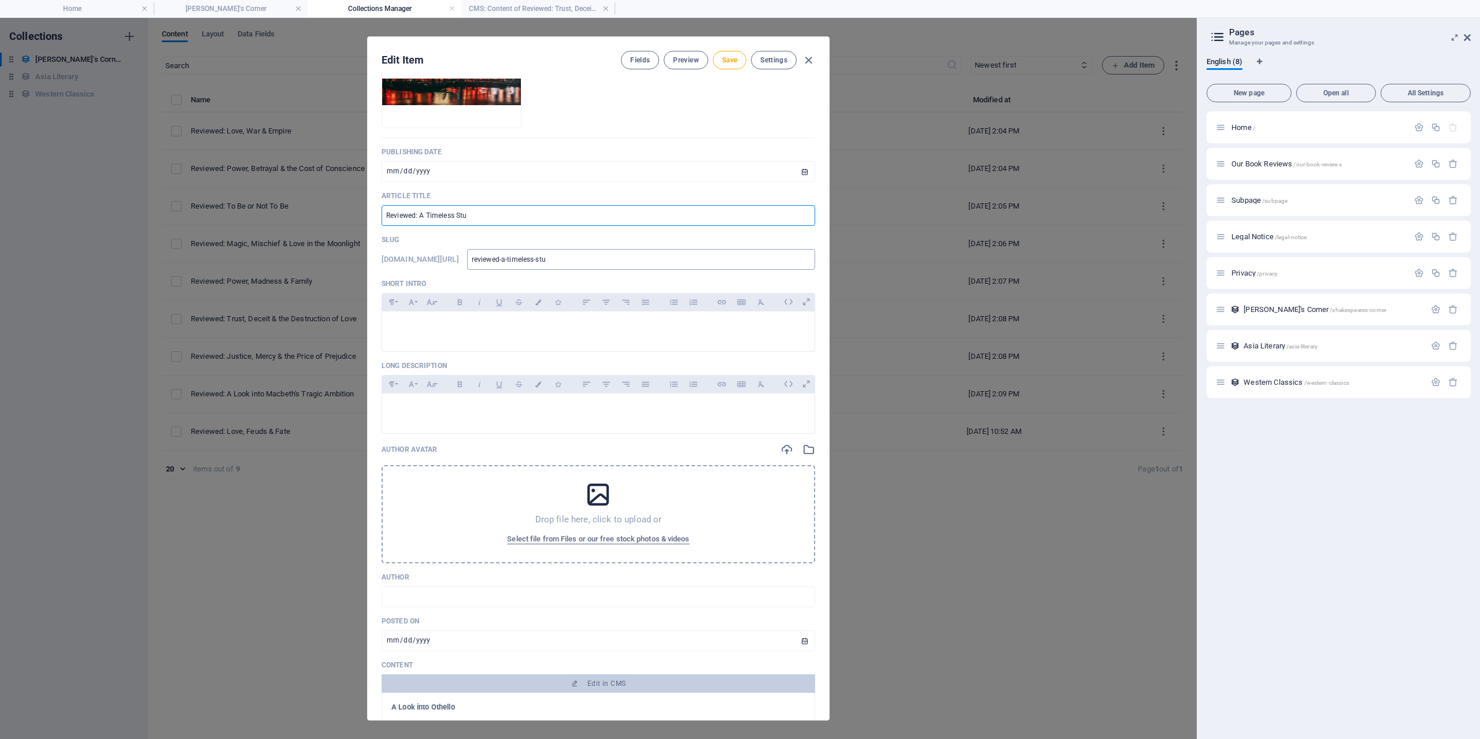
type input "reviewed-a-timeless-stud"
type input "Reviewed: A Timeless Study"
type input "reviewed-a-timeless-study"
type input "Reviewed: A Timeless Study o"
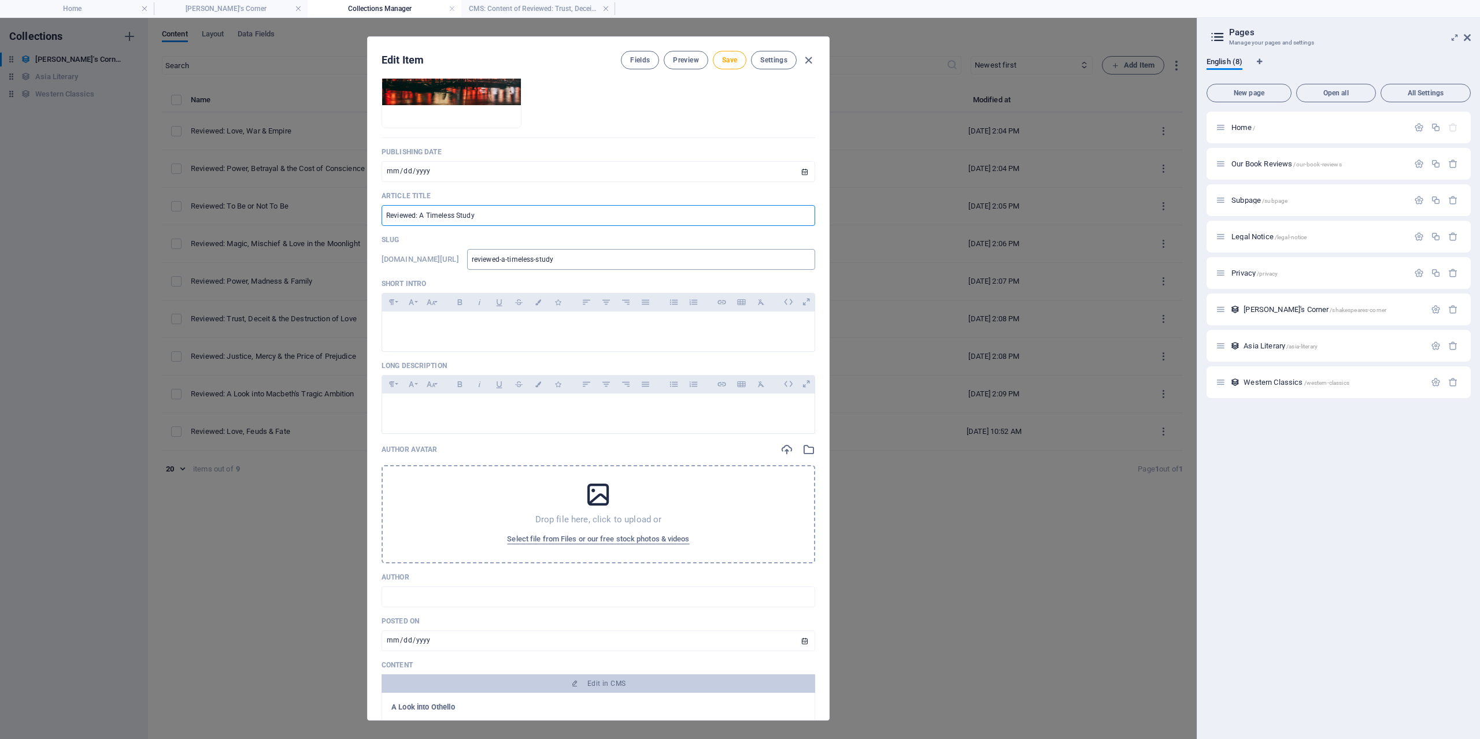
type input "reviewed-a-timeless-study-o"
type input "Reviewed: A Timeless Study of"
type input "reviewed-a-timeless-study-of"
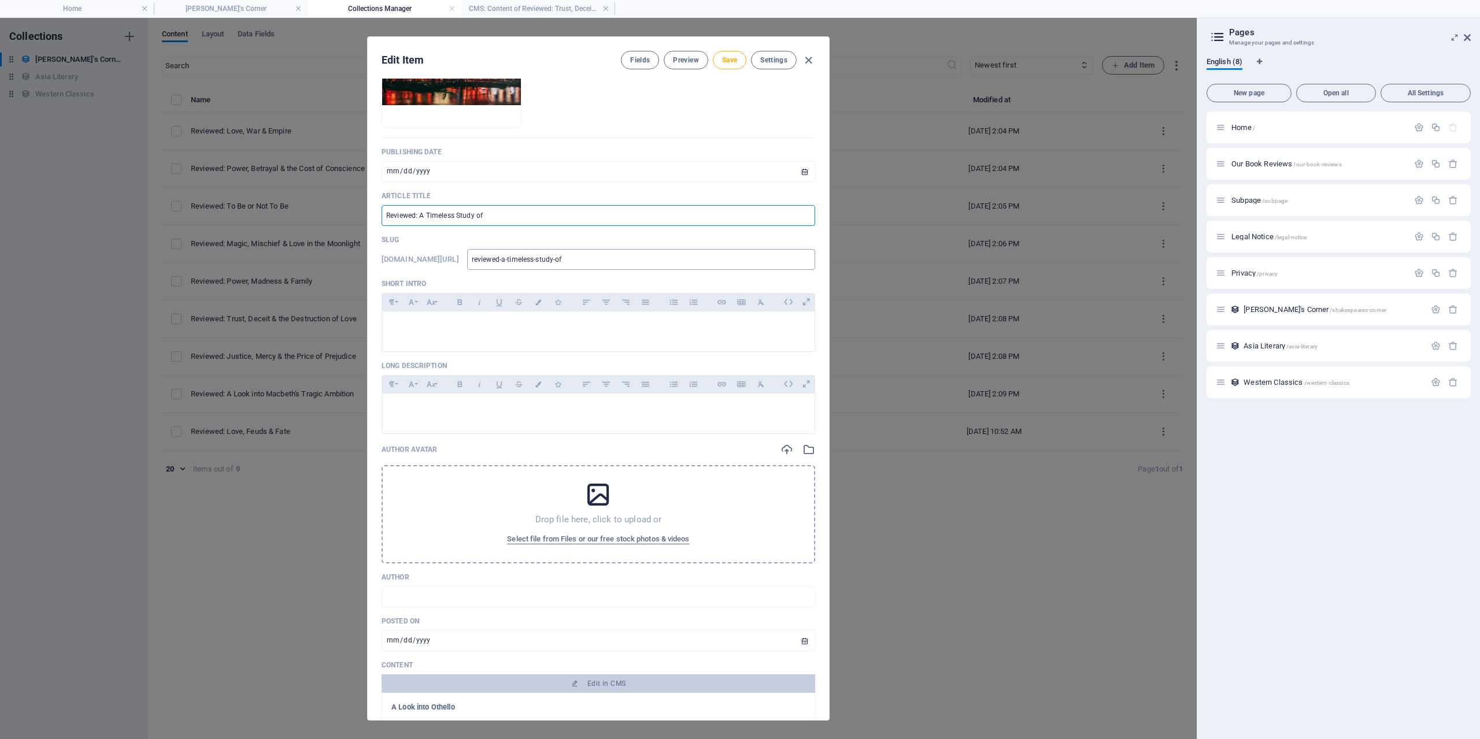
type input "Reviewed: A Timeless Study of P"
type input "reviewed-a-timeless-study-of-p"
type input "Reviewed: A Timeless Study of Pr"
type input "reviewed-a-timeless-study-of-pr"
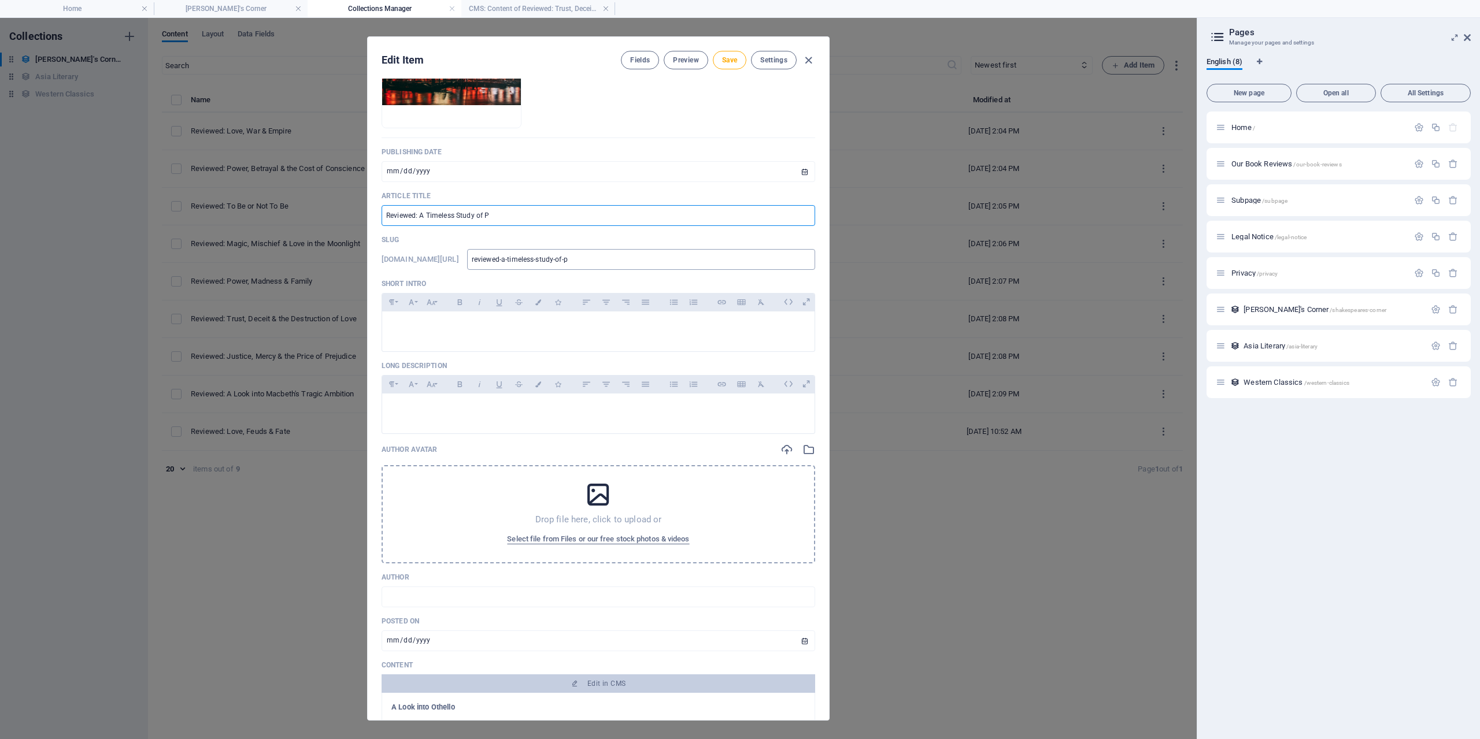
type input "reviewed-a-timeless-study-of-pr"
type input "Reviewed: A Timeless Study of Pre"
type input "reviewed-a-timeless-study-of-pre"
type input "Reviewed: A Timeless Study of Prej"
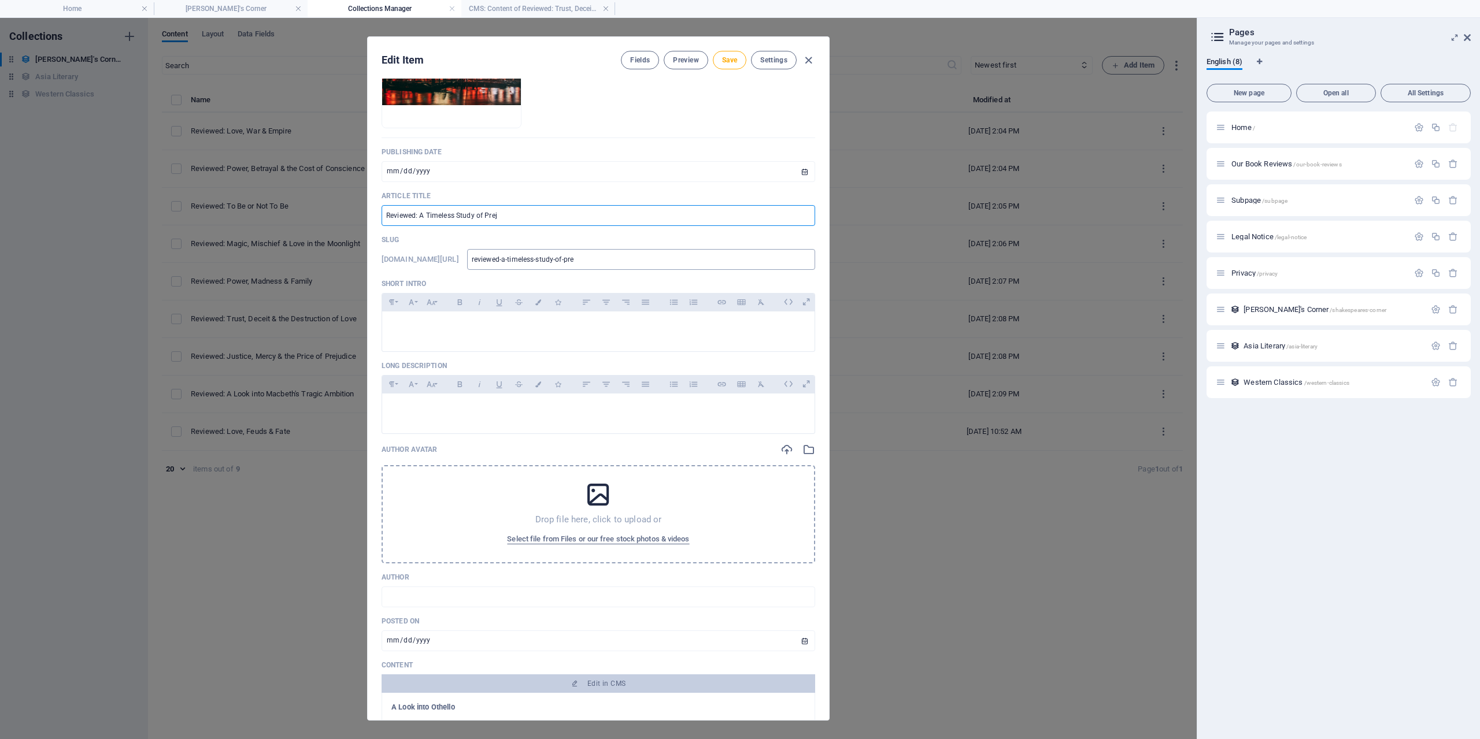
type input "reviewed-a-timeless-study-of-prej"
type input "Reviewed: A Timeless Study of Preju"
type input "reviewed-a-timeless-study-of-preju"
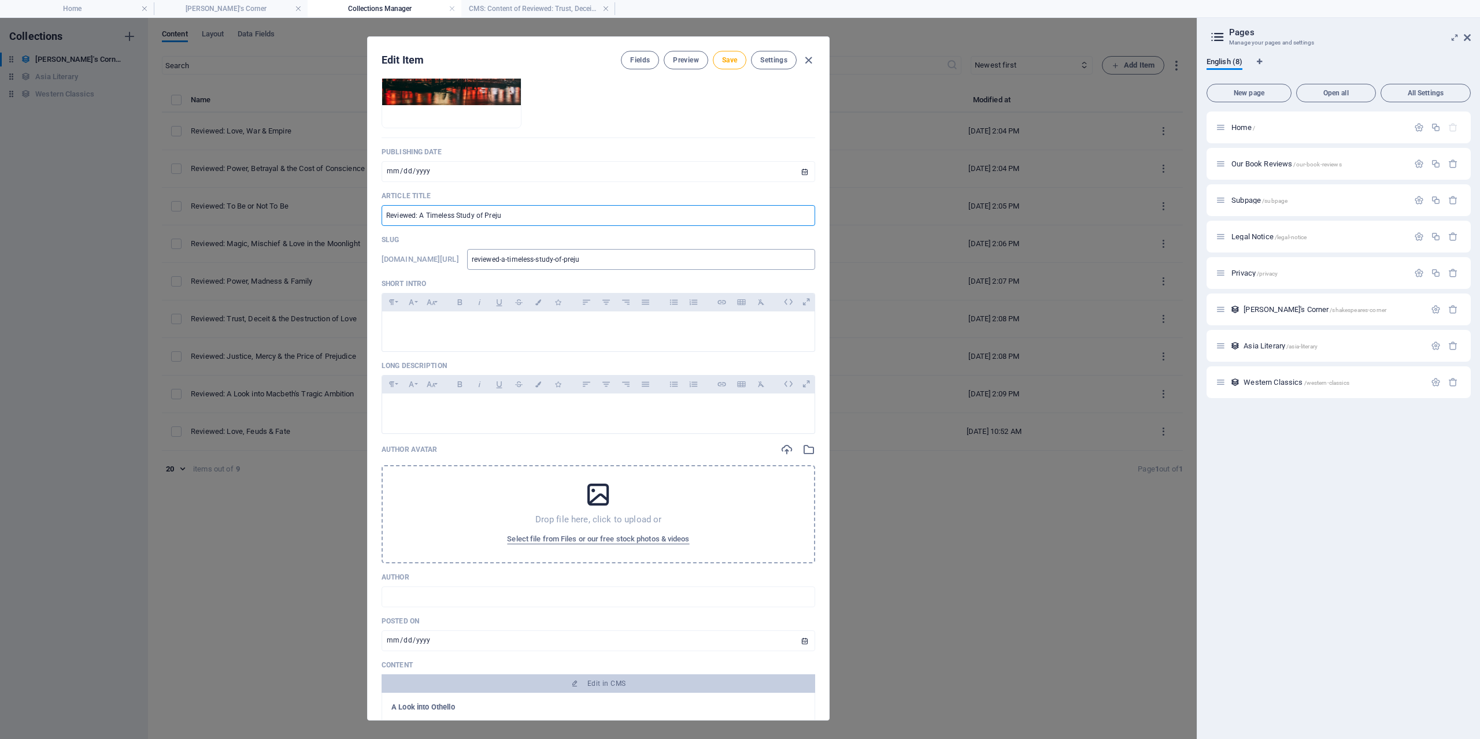
type input "Reviewed: A Timeless Study of Prejud"
type input "reviewed-a-timeless-study-of-prejud"
type input "Reviewed: A Timeless Study of Prejudi"
type input "reviewed-a-timeless-study-of-prejudi"
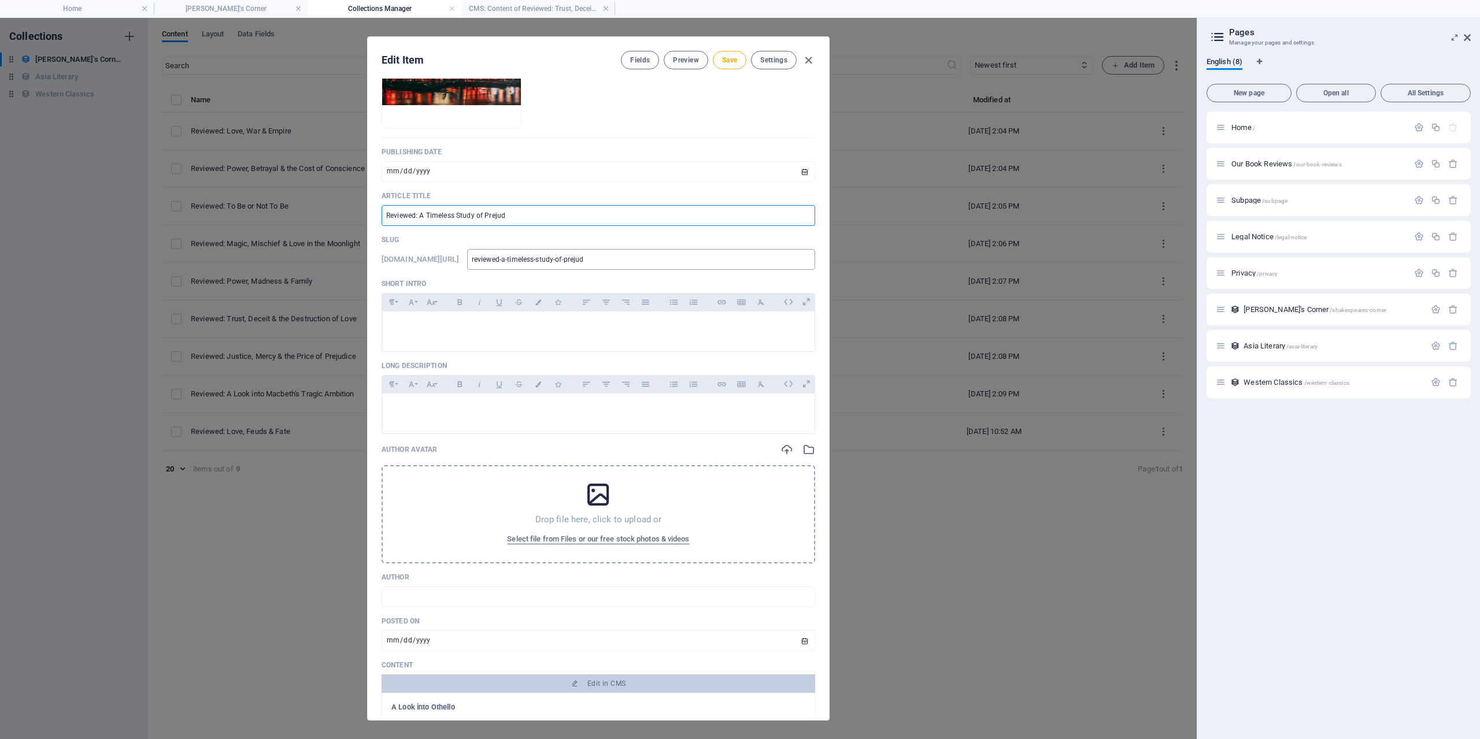
type input "reviewed-a-timeless-study-of-prejudi"
type input "Reviewed: A Timeless Study of Prejudic"
type input "reviewed-a-timeless-study-of-prejudic"
type input "Reviewed: A Timeless Study of Prejudice"
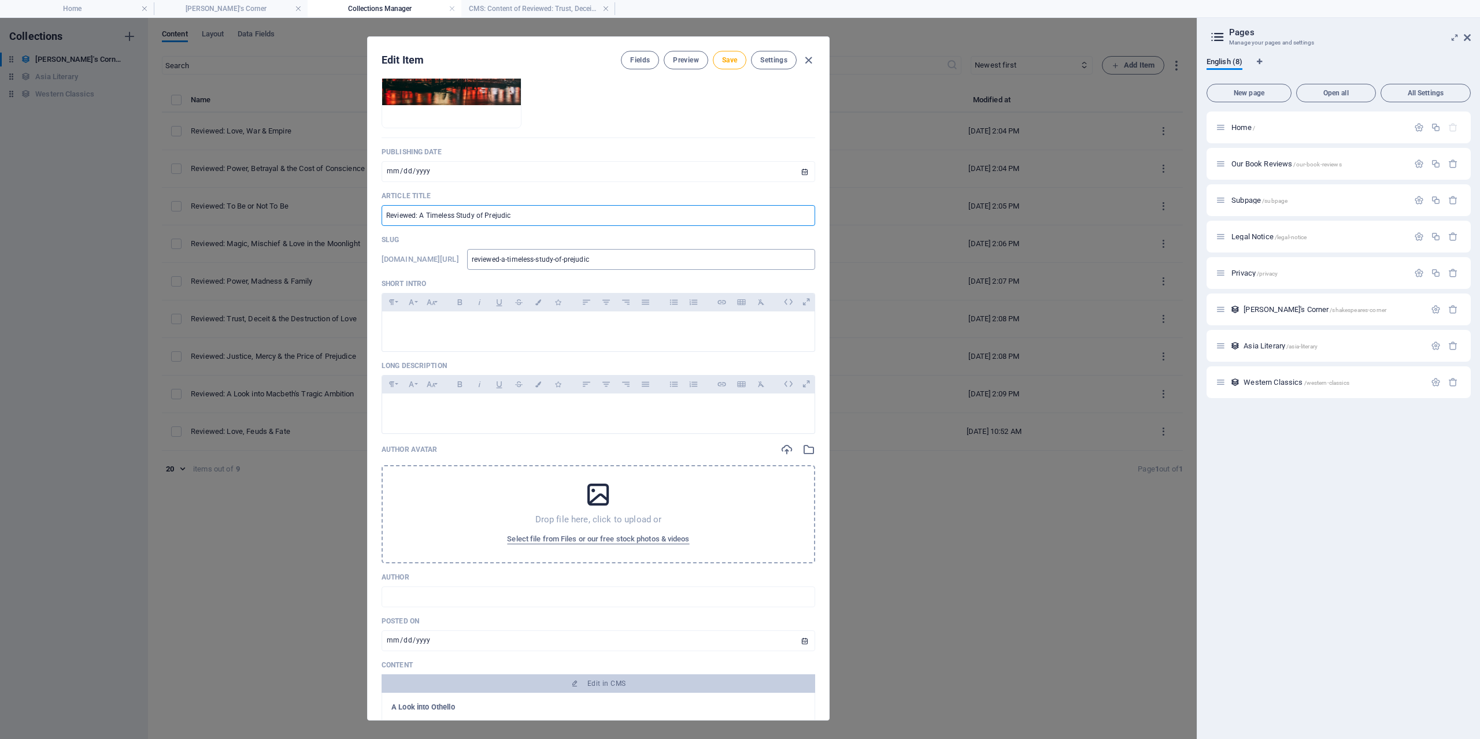
type input "reviewed-a-timeless-study-of-prejudice"
type input "Reviewed: A Timeless Study of Prejudice"
click at [785, 166] on input "[DATE]" at bounding box center [597, 171] width 433 height 21
click at [798, 171] on input "[DATE]" at bounding box center [597, 171] width 433 height 21
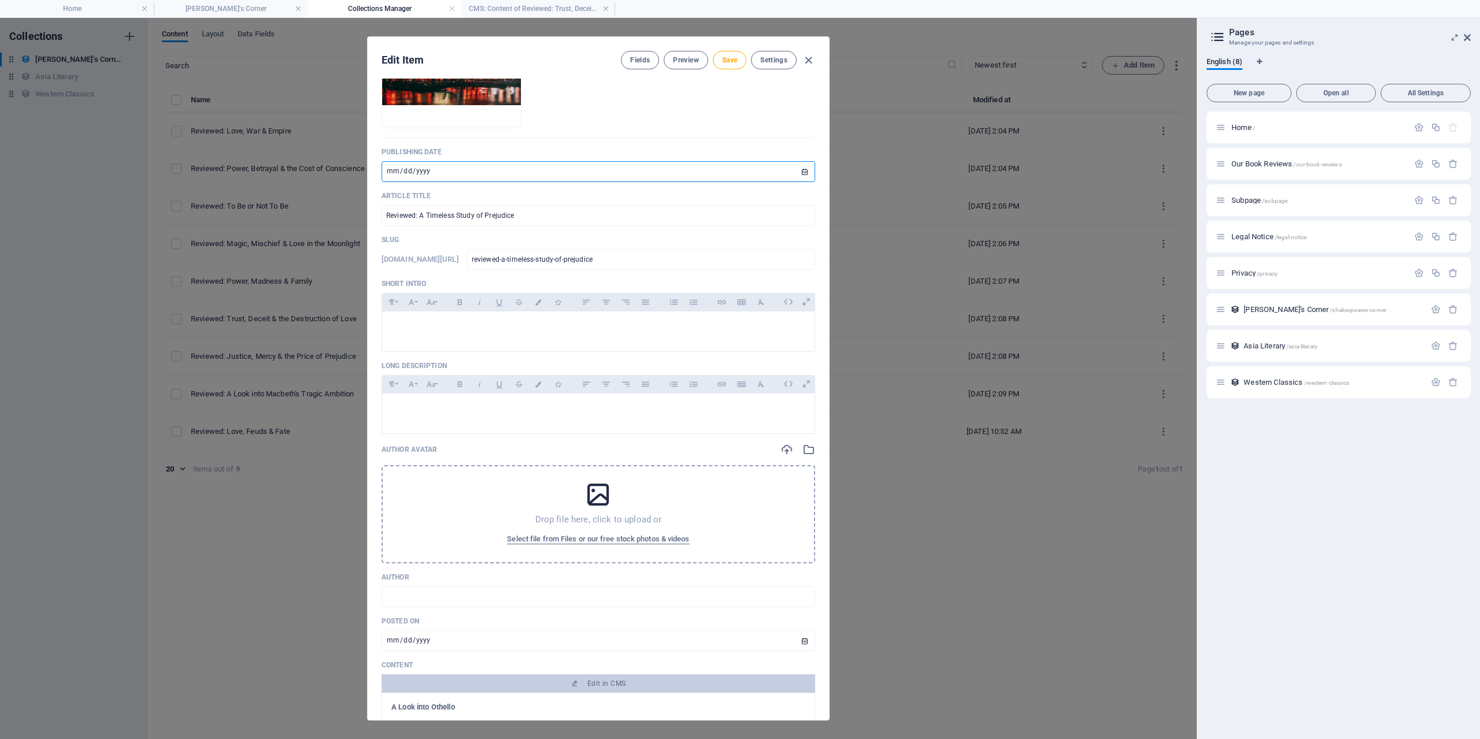
click at [802, 172] on input "[DATE]" at bounding box center [597, 171] width 433 height 21
type input "[DATE]"
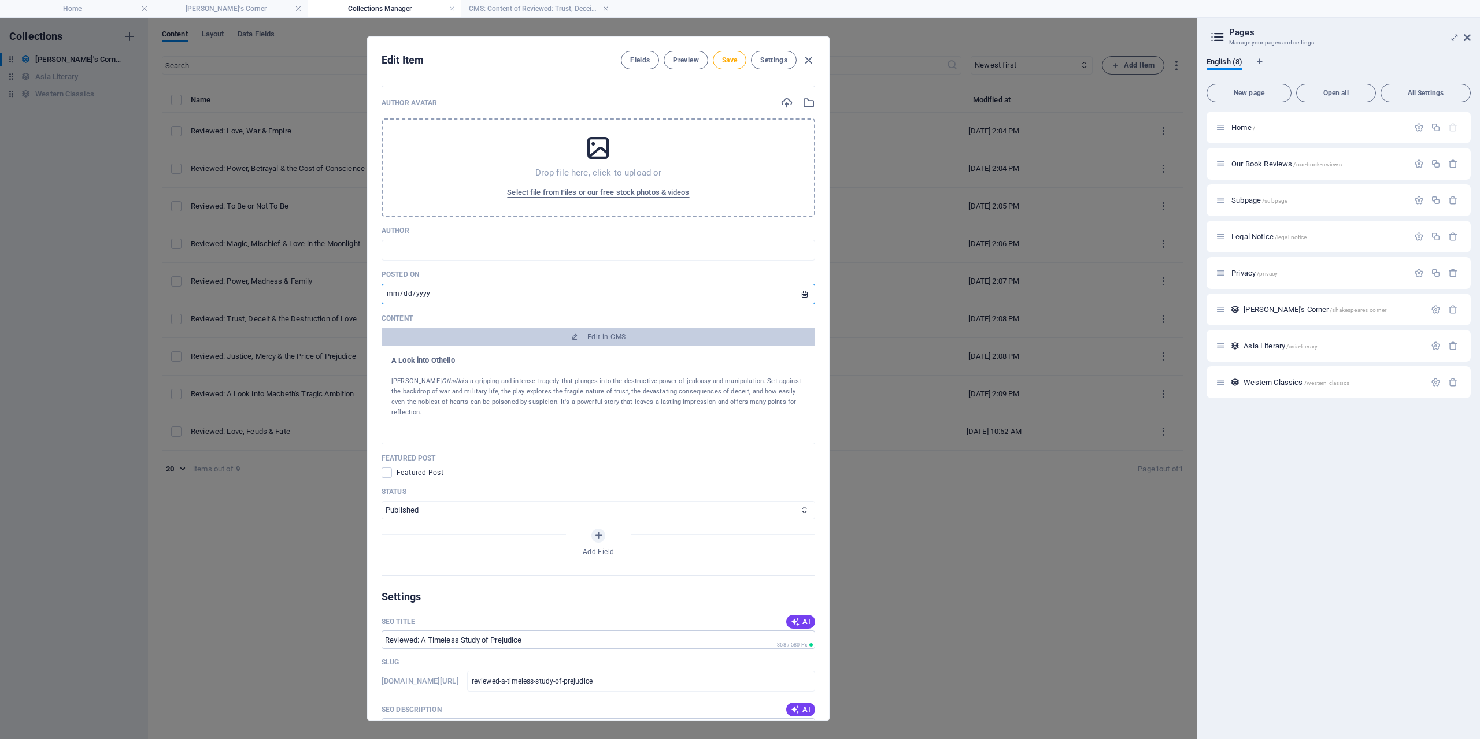
click at [799, 291] on input "[DATE]" at bounding box center [597, 294] width 433 height 21
click at [793, 296] on input "[DATE]" at bounding box center [597, 294] width 433 height 21
click at [803, 294] on input "[DATE]" at bounding box center [597, 294] width 433 height 21
type input "[DATE]"
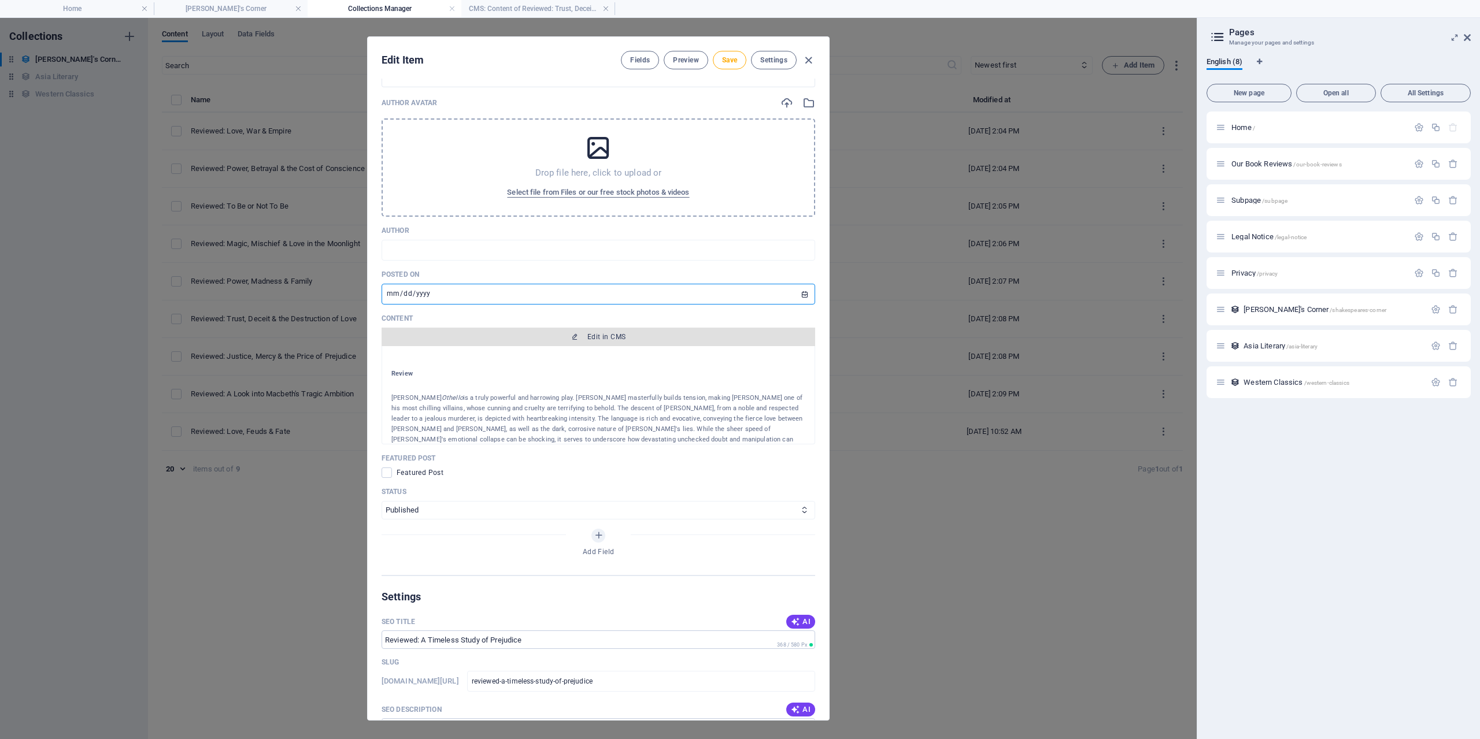
click at [626, 346] on button "Edit in CMS" at bounding box center [597, 337] width 433 height 18
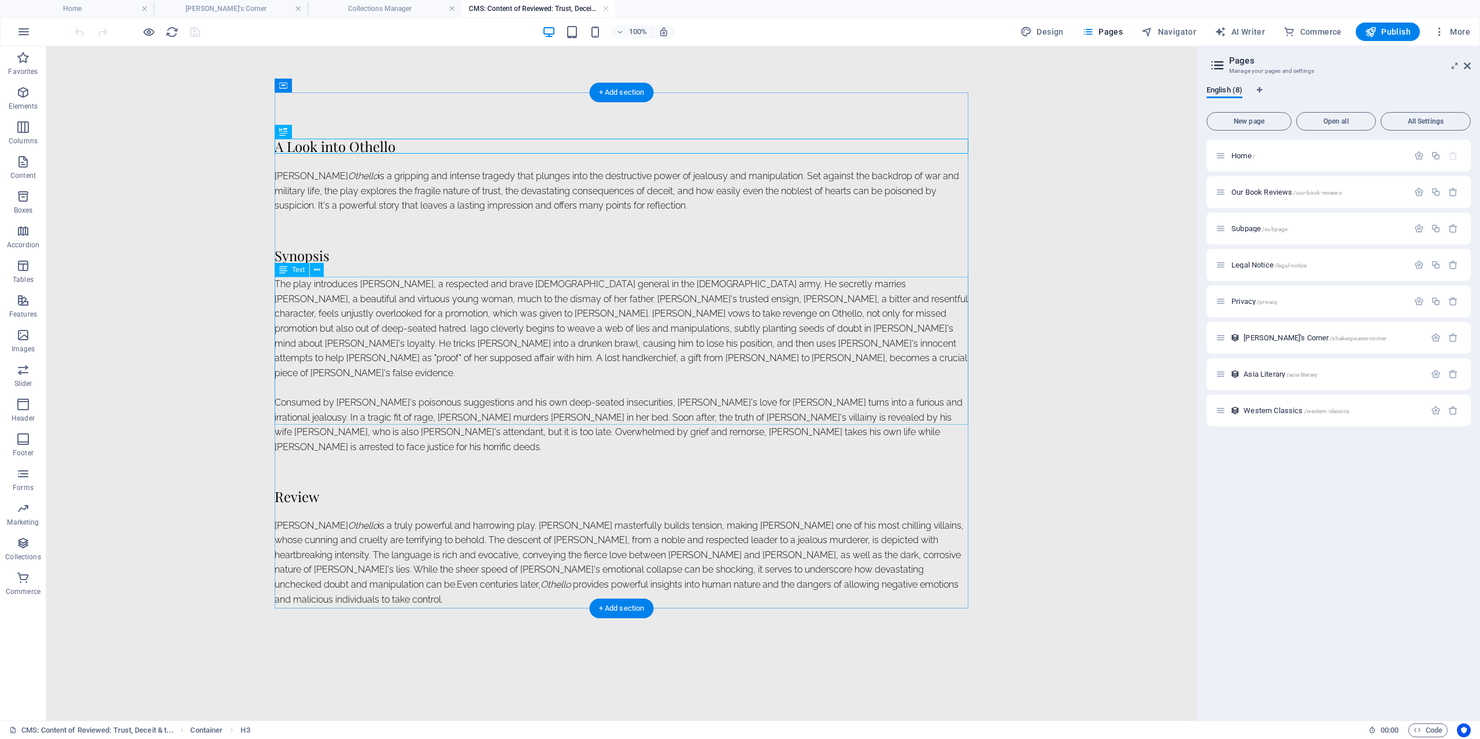
scroll to position [0, 0]
click at [450, 196] on div "[PERSON_NAME] Othello is a gripping and intense tragedy that plunges into the d…" at bounding box center [622, 183] width 694 height 59
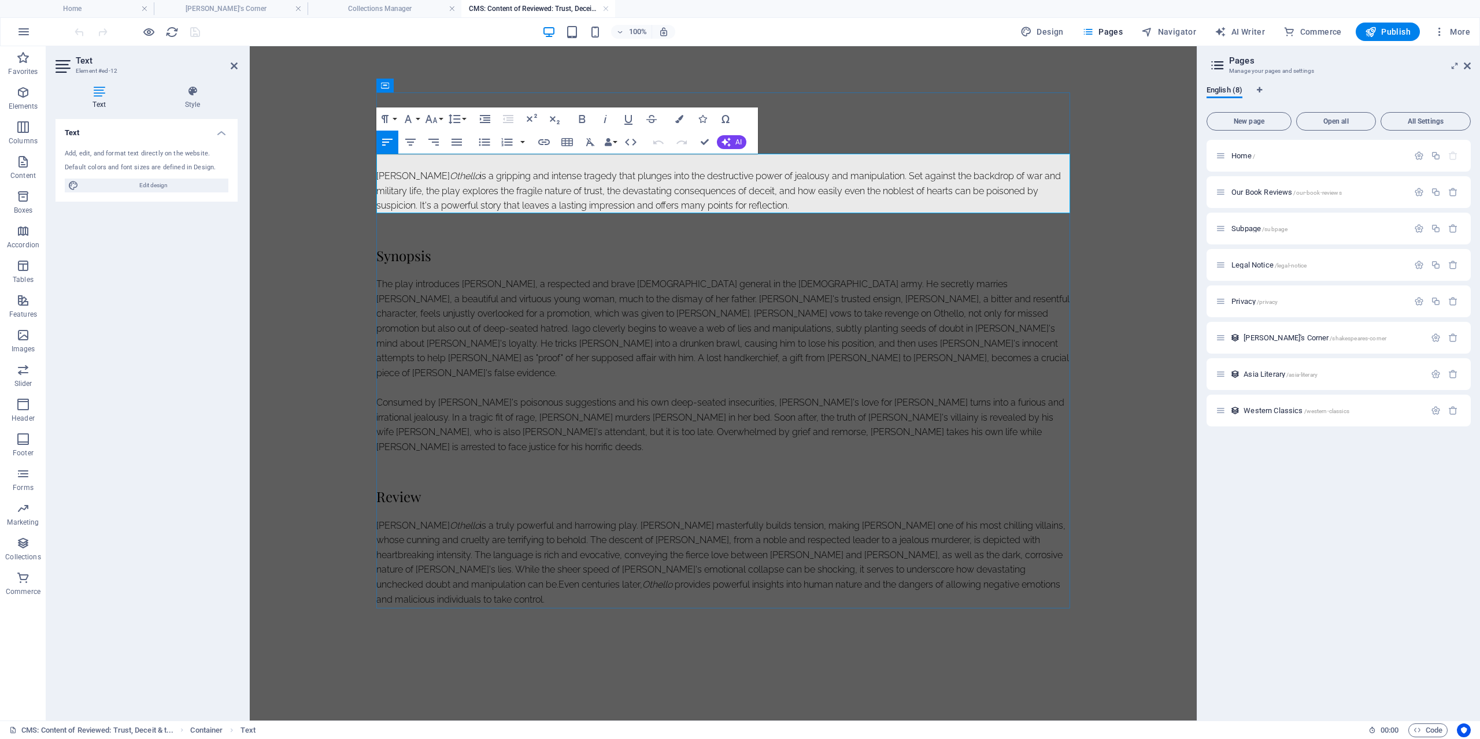
click at [792, 207] on p "[PERSON_NAME] Othello is a gripping and intense tragedy that plunges into the d…" at bounding box center [723, 191] width 694 height 45
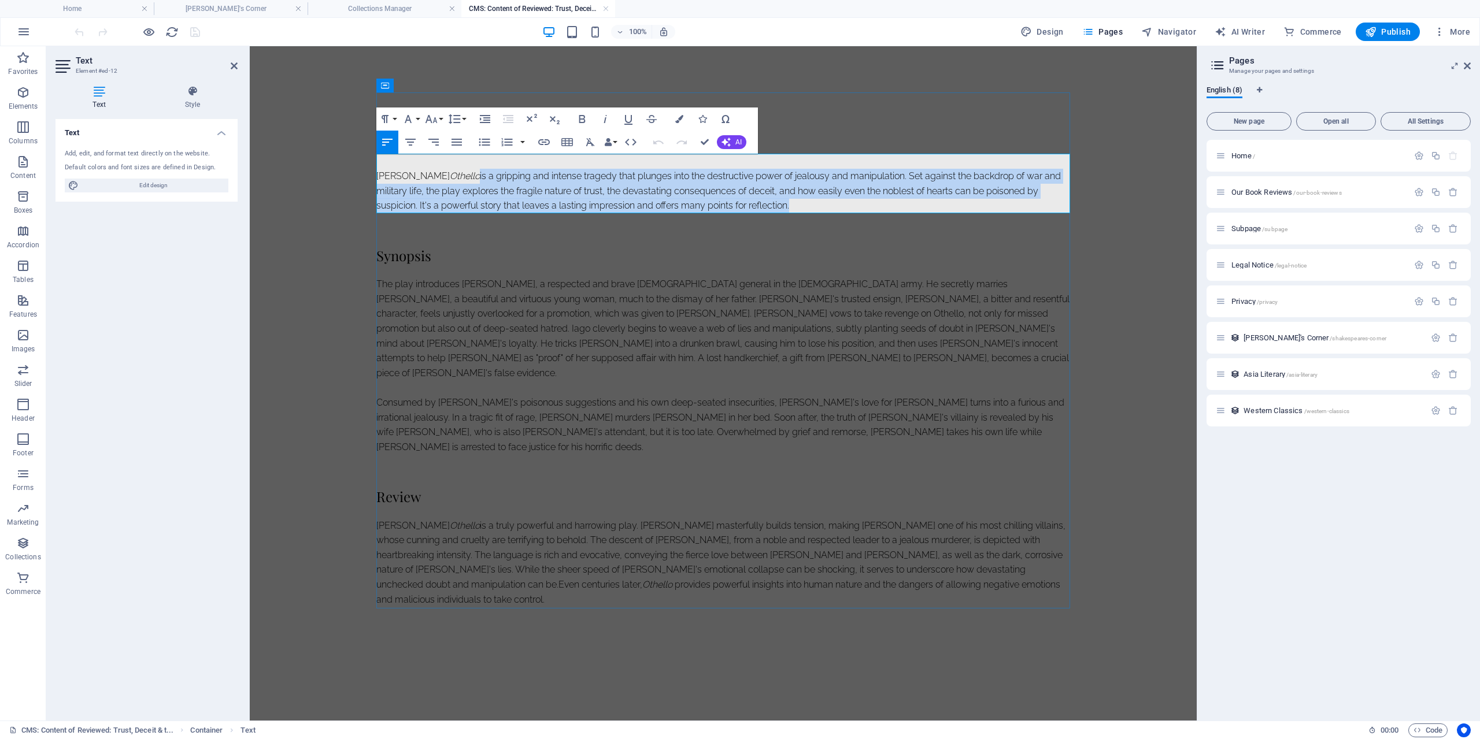
drag, startPoint x: 798, startPoint y: 205, endPoint x: 506, endPoint y: 178, distance: 292.5
click at [506, 178] on p "[PERSON_NAME] Othello is a gripping and intense tragedy that plunges into the d…" at bounding box center [723, 191] width 694 height 45
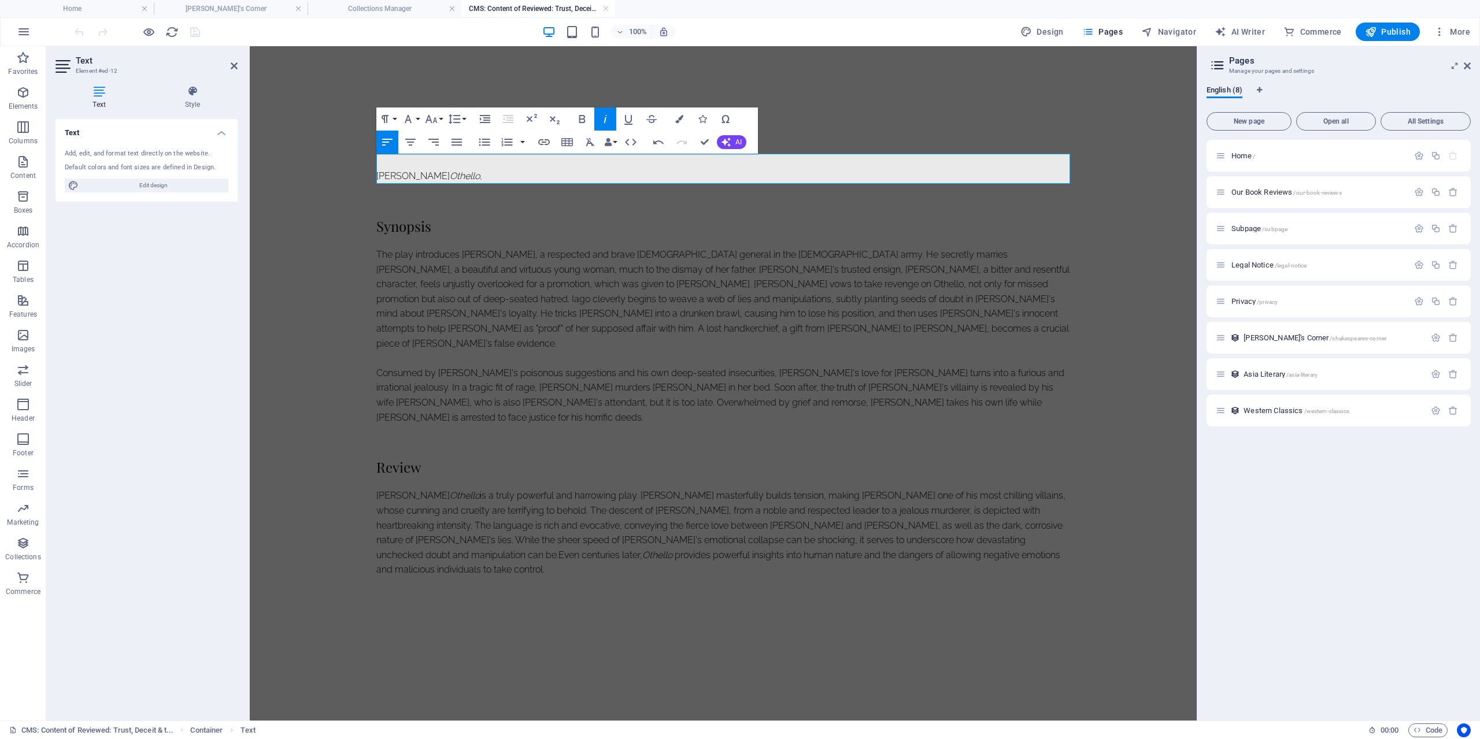
click at [610, 117] on icon "button" at bounding box center [605, 119] width 14 height 14
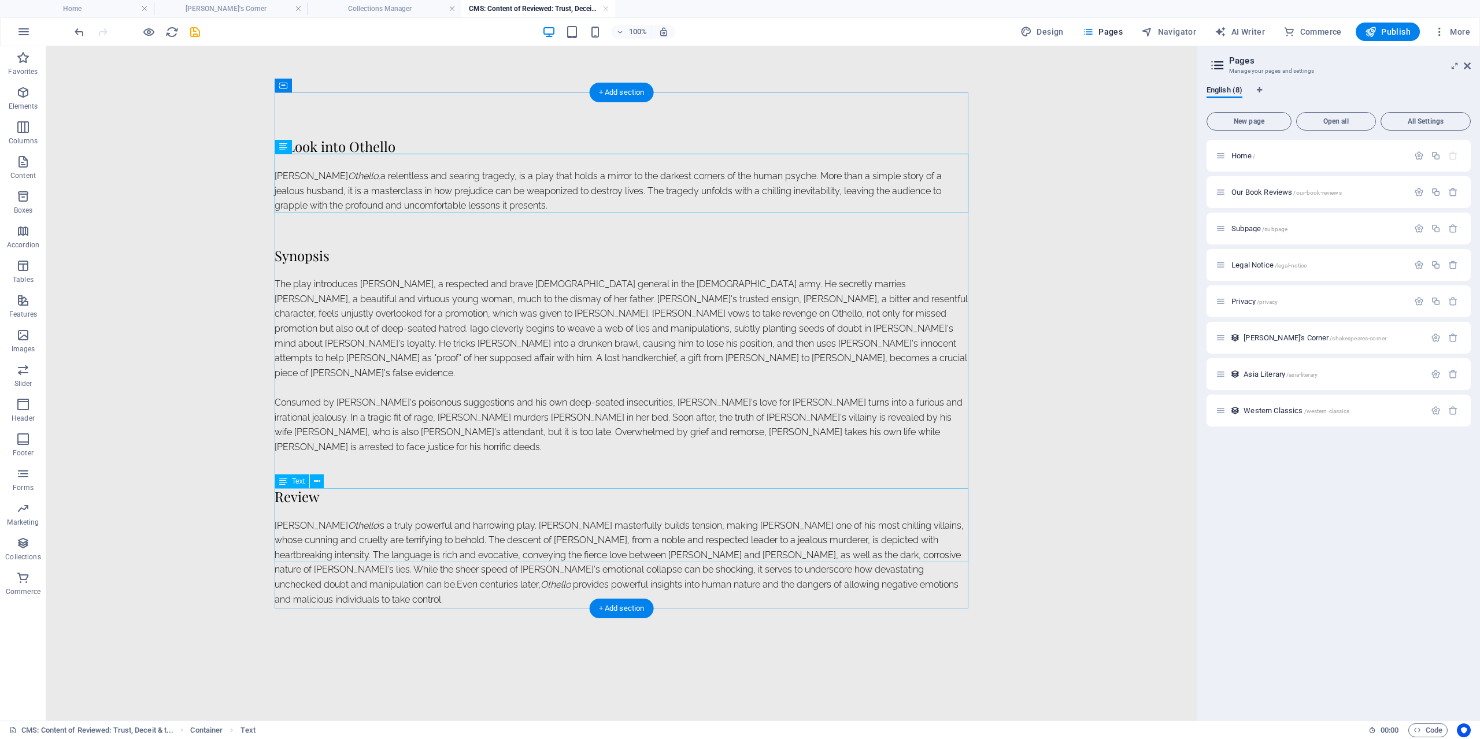
click at [799, 540] on div "[PERSON_NAME] Othello is a truly powerful and harrowing play. [PERSON_NAME] mas…" at bounding box center [622, 562] width 694 height 89
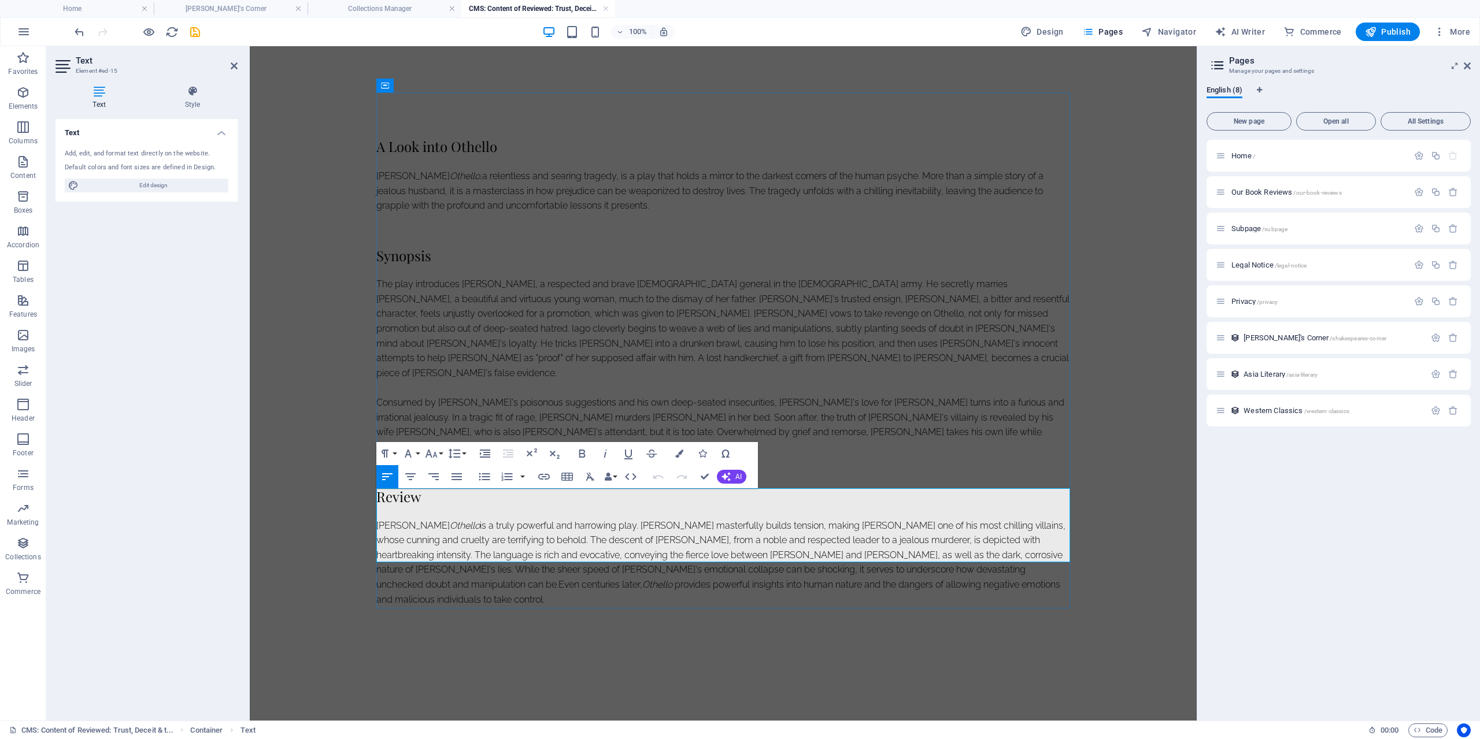
click at [896, 524] on span "is a truly powerful and harrowing play. [PERSON_NAME] masterfully builds tensio…" at bounding box center [720, 562] width 689 height 85
click at [561, 520] on span "is a truly powerful and harrowing play. [PERSON_NAME] masterfully builds tensio…" at bounding box center [720, 562] width 689 height 85
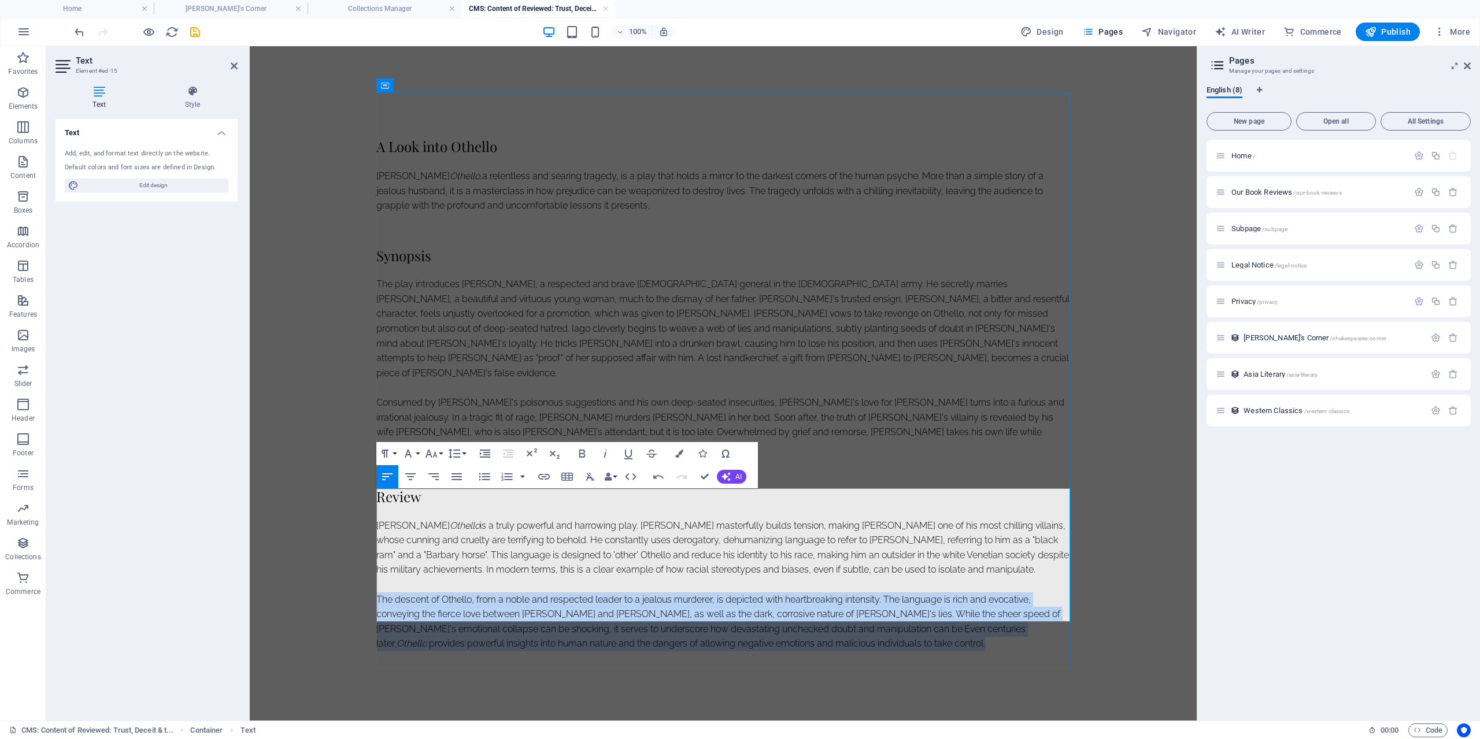
drag, startPoint x: 830, startPoint y: 612, endPoint x: 378, endPoint y: 569, distance: 454.0
click at [378, 592] on p "The descent of Othello, from a noble and respected leader to a jealous murderer…" at bounding box center [723, 621] width 694 height 59
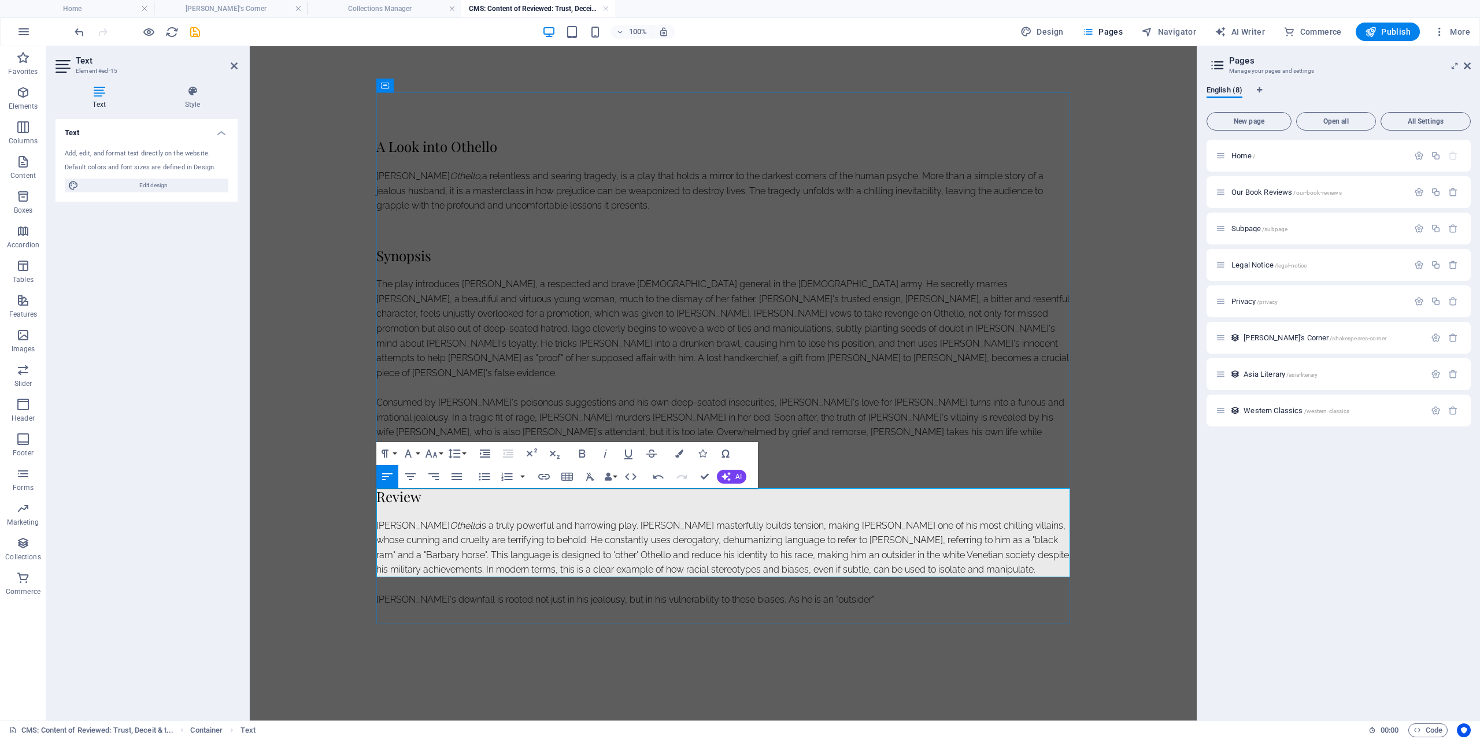
click at [877, 592] on p "[PERSON_NAME]'s downfall is rooted not just in his jealousy, but in his vulnera…" at bounding box center [723, 599] width 694 height 15
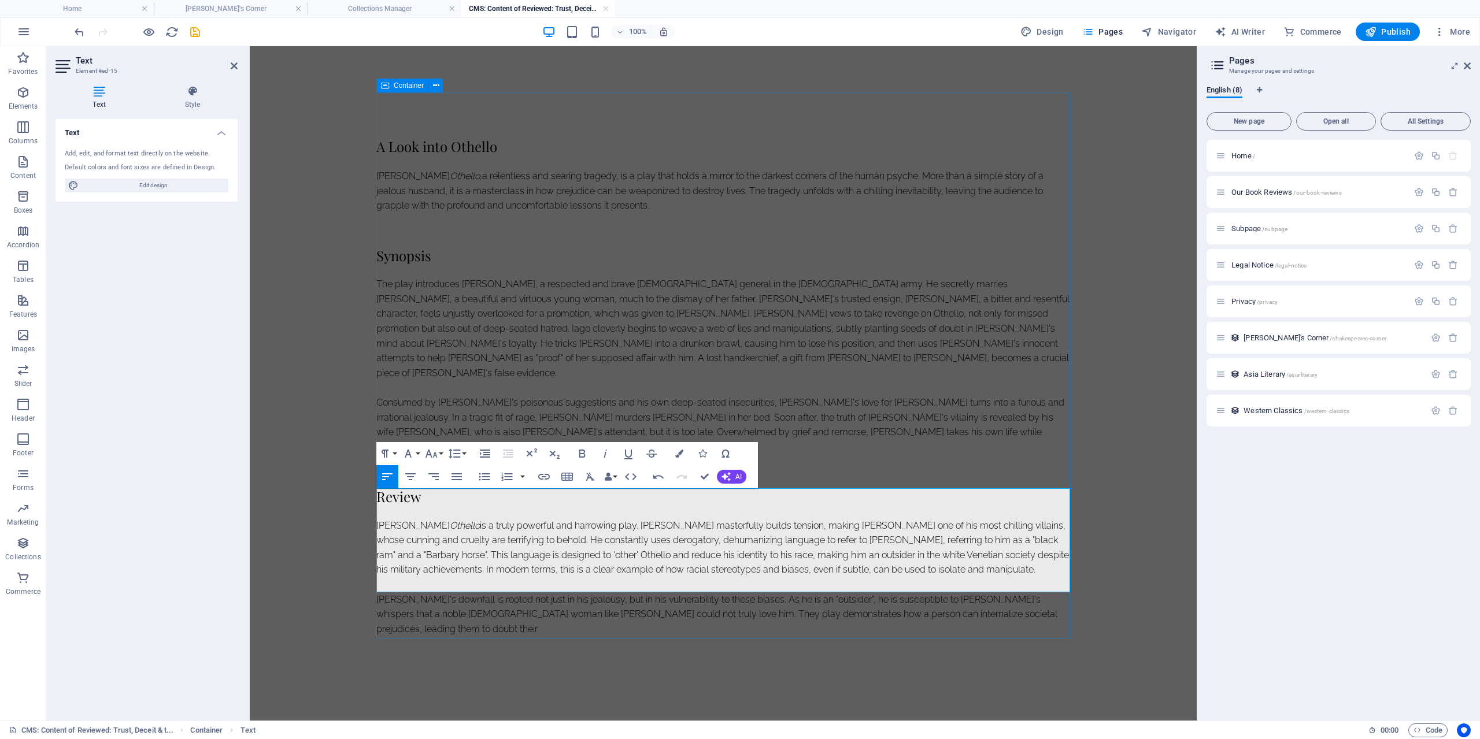
click at [1025, 592] on p "[PERSON_NAME]'s downfall is rooted not just in his jealousy, but in his vulnera…" at bounding box center [723, 614] width 694 height 45
click at [1026, 592] on p "[PERSON_NAME]'s downfall is rooted not just in his jealousy, but in his vulnera…" at bounding box center [723, 614] width 694 height 45
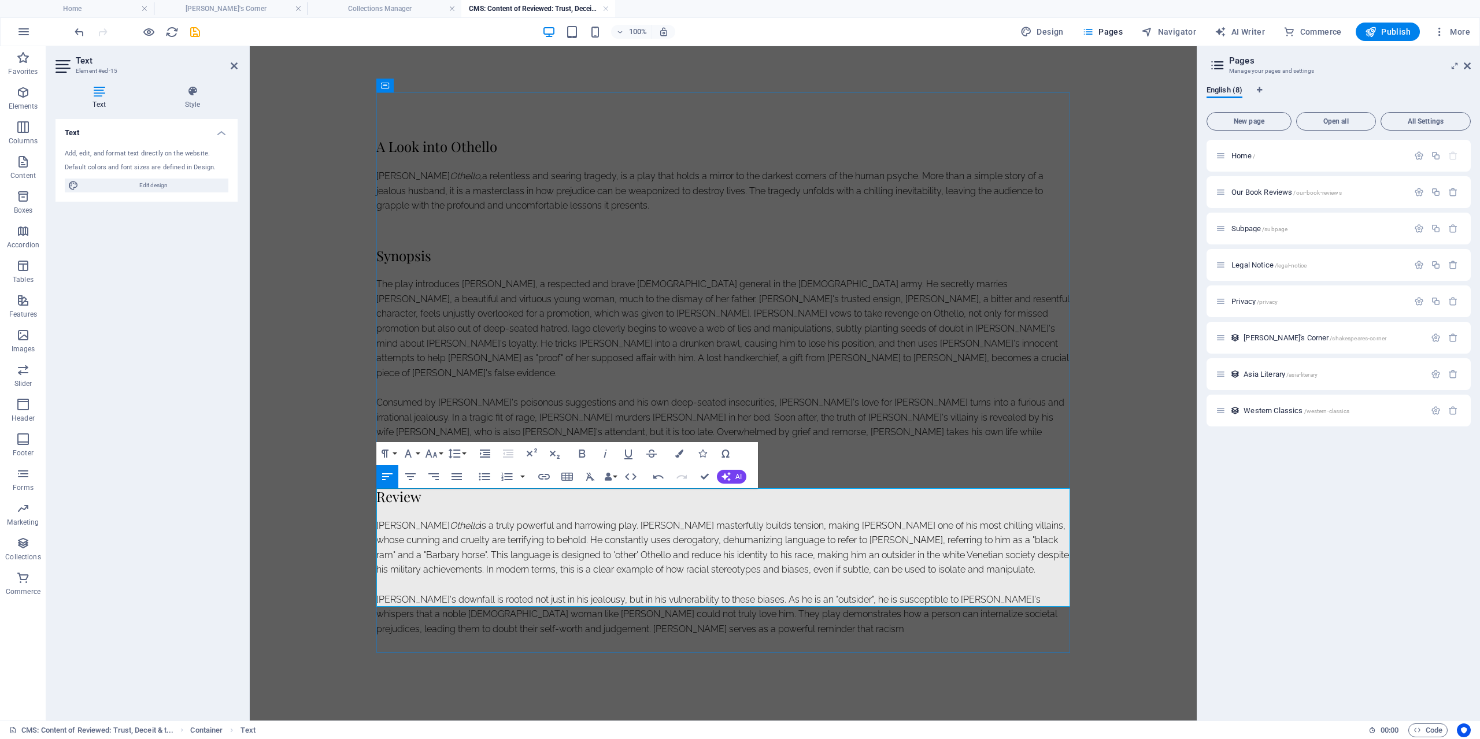
click at [454, 600] on p "[PERSON_NAME]'s downfall is rooted not just in his jealousy, but in his vulnera…" at bounding box center [723, 614] width 694 height 45
click at [451, 600] on p "[PERSON_NAME]'s downfall is rooted not just in his jealousy, but in his vulnera…" at bounding box center [723, 614] width 694 height 45
click at [603, 449] on icon "button" at bounding box center [605, 454] width 14 height 14
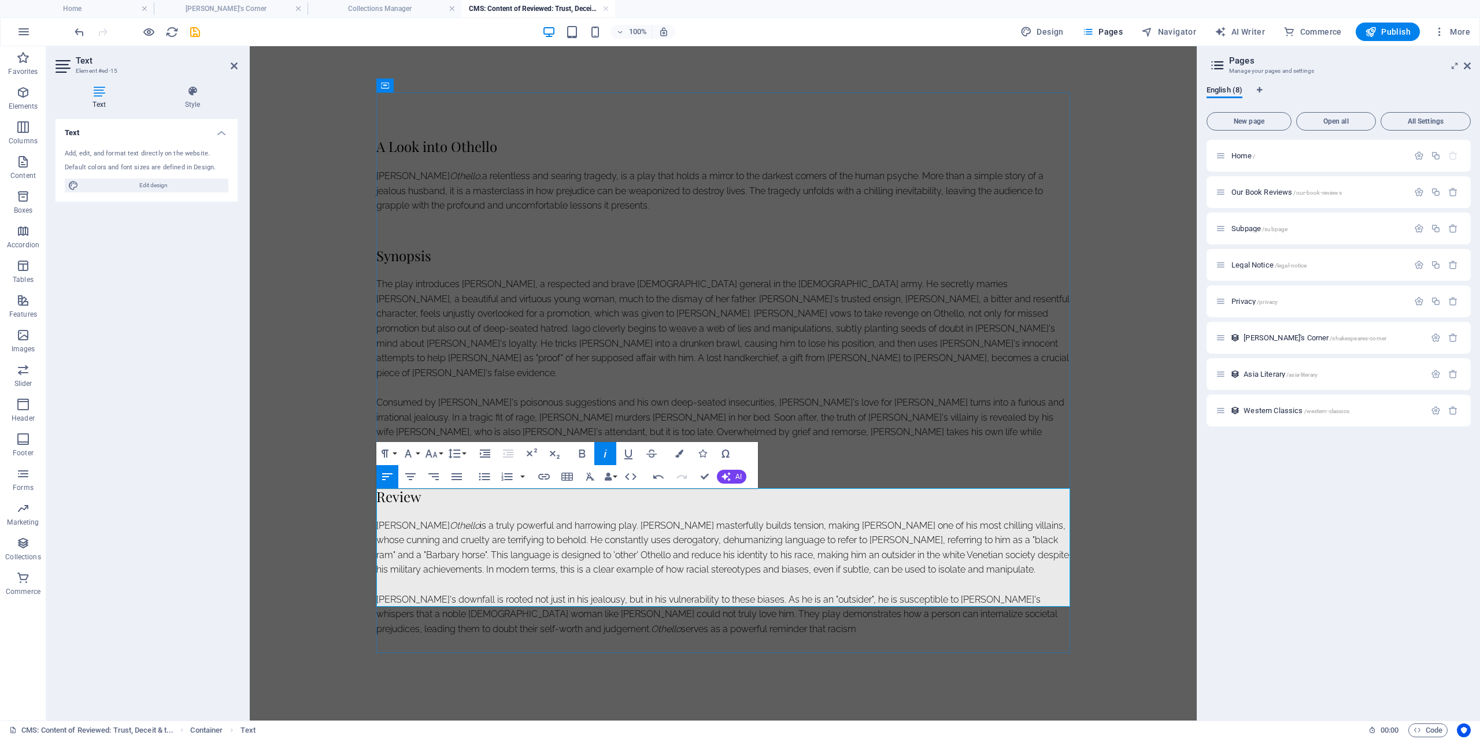
click at [655, 606] on p "[PERSON_NAME]'s downfall is rooted not just in his jealousy, but in his vulnera…" at bounding box center [723, 614] width 694 height 45
click at [1021, 596] on p "[PERSON_NAME]'s downfall is rooted not just in his jealousy, but in his vulnera…" at bounding box center [723, 621] width 694 height 59
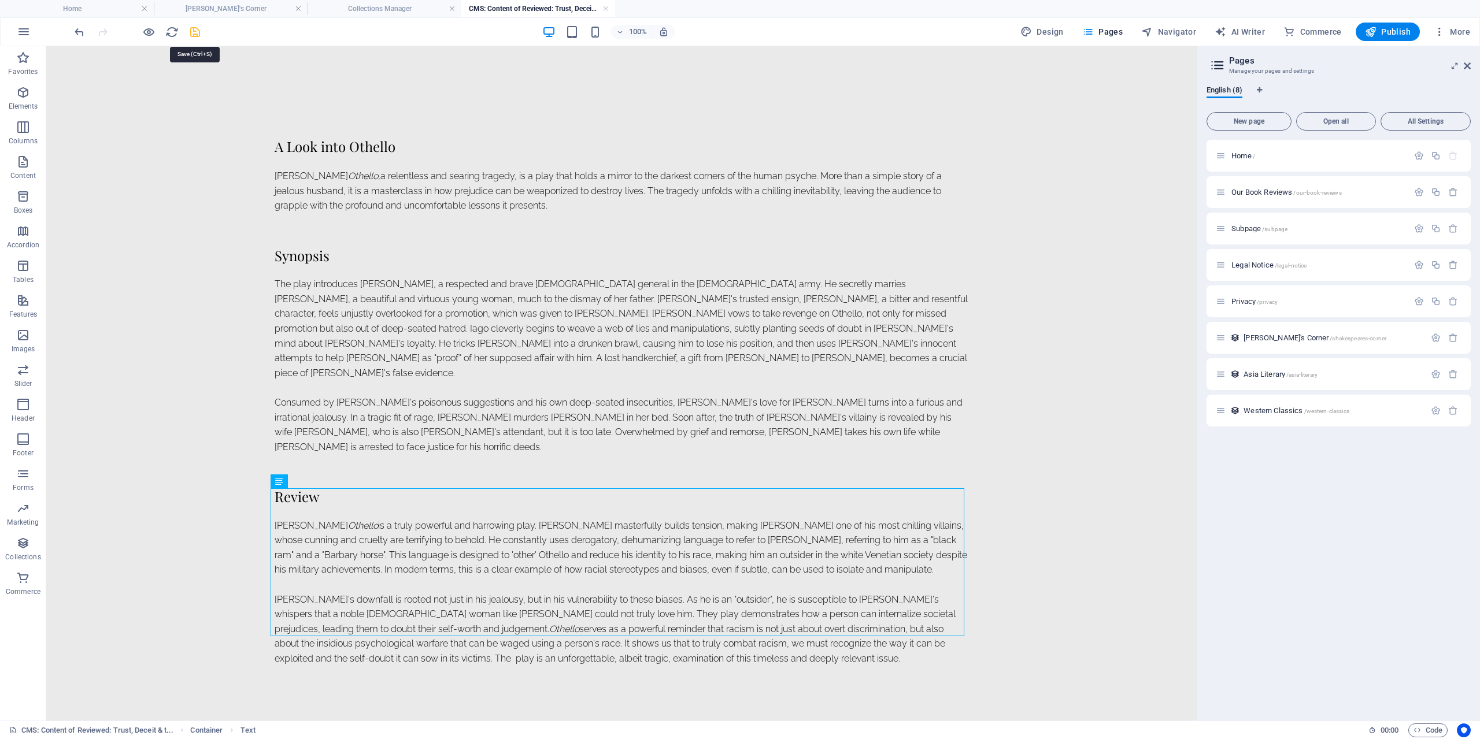
click at [200, 25] on icon "save" at bounding box center [194, 31] width 13 height 13
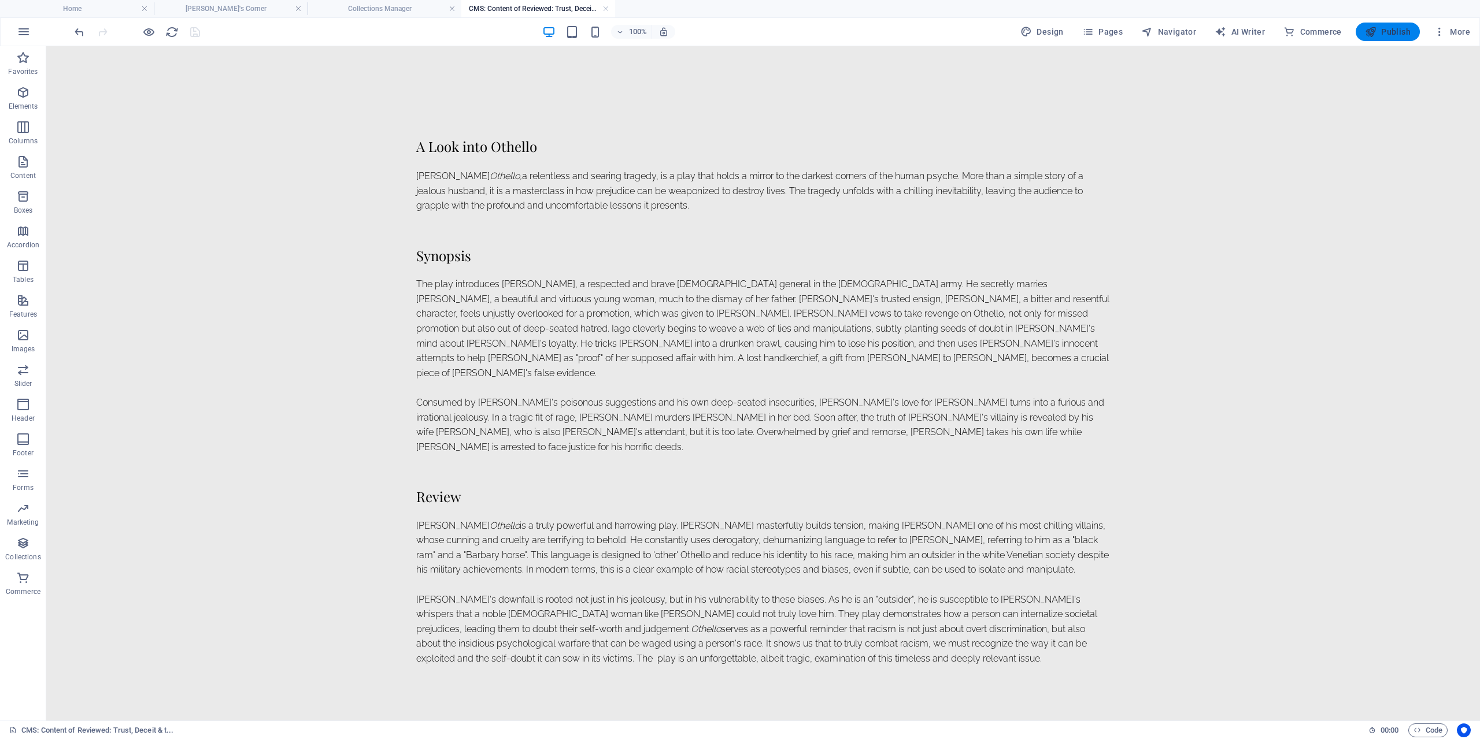
click at [1406, 26] on span "Publish" at bounding box center [1388, 32] width 46 height 12
